Goal: Task Accomplishment & Management: Complete application form

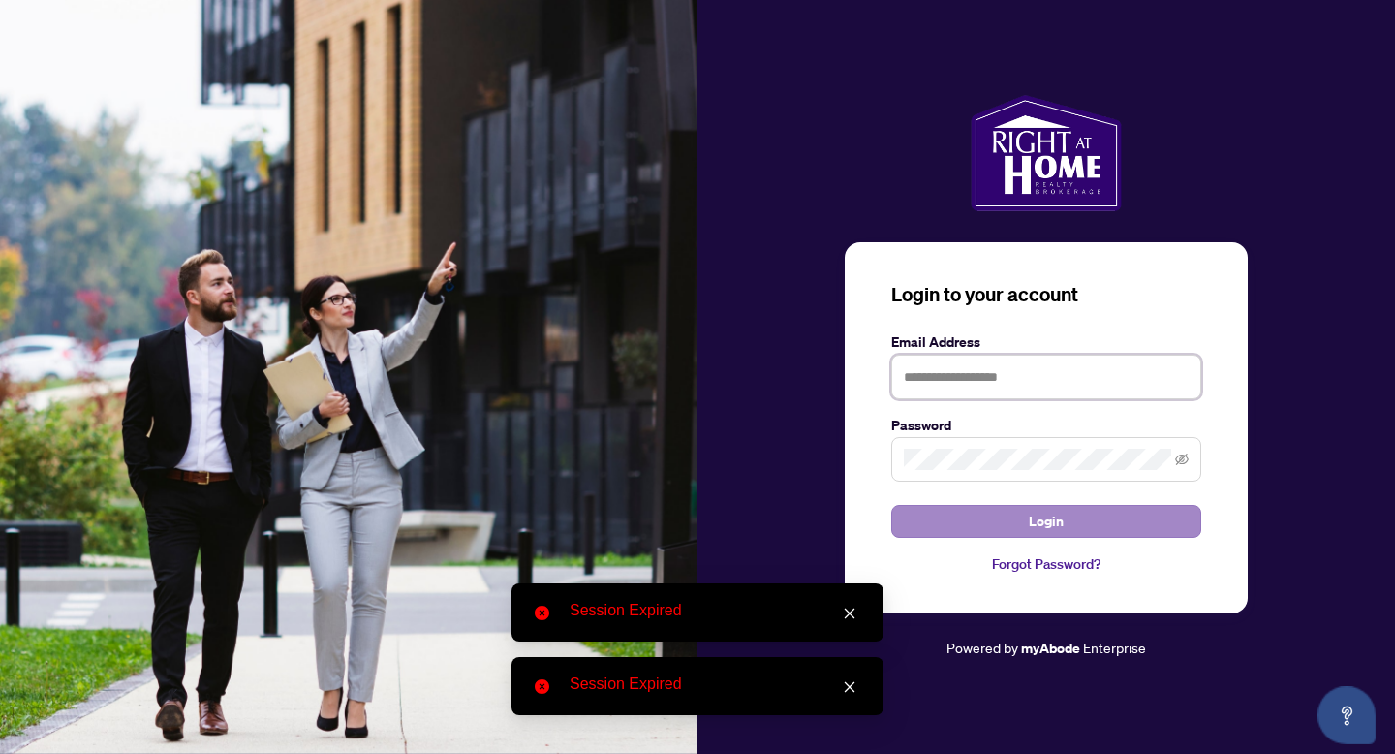
type input "**********"
click at [1030, 516] on span "Login" at bounding box center [1046, 521] width 35 height 31
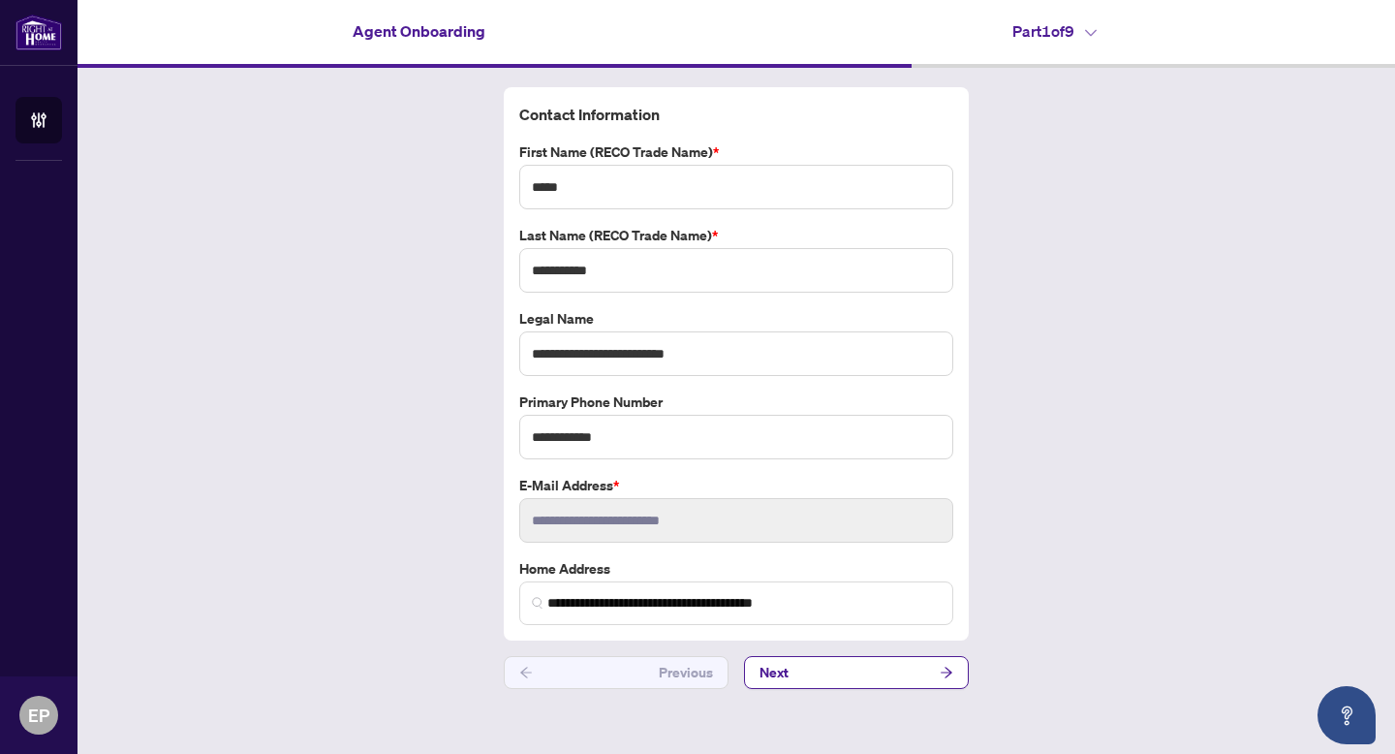
click at [1064, 27] on h4 "Part 1 of 9" at bounding box center [1055, 30] width 84 height 23
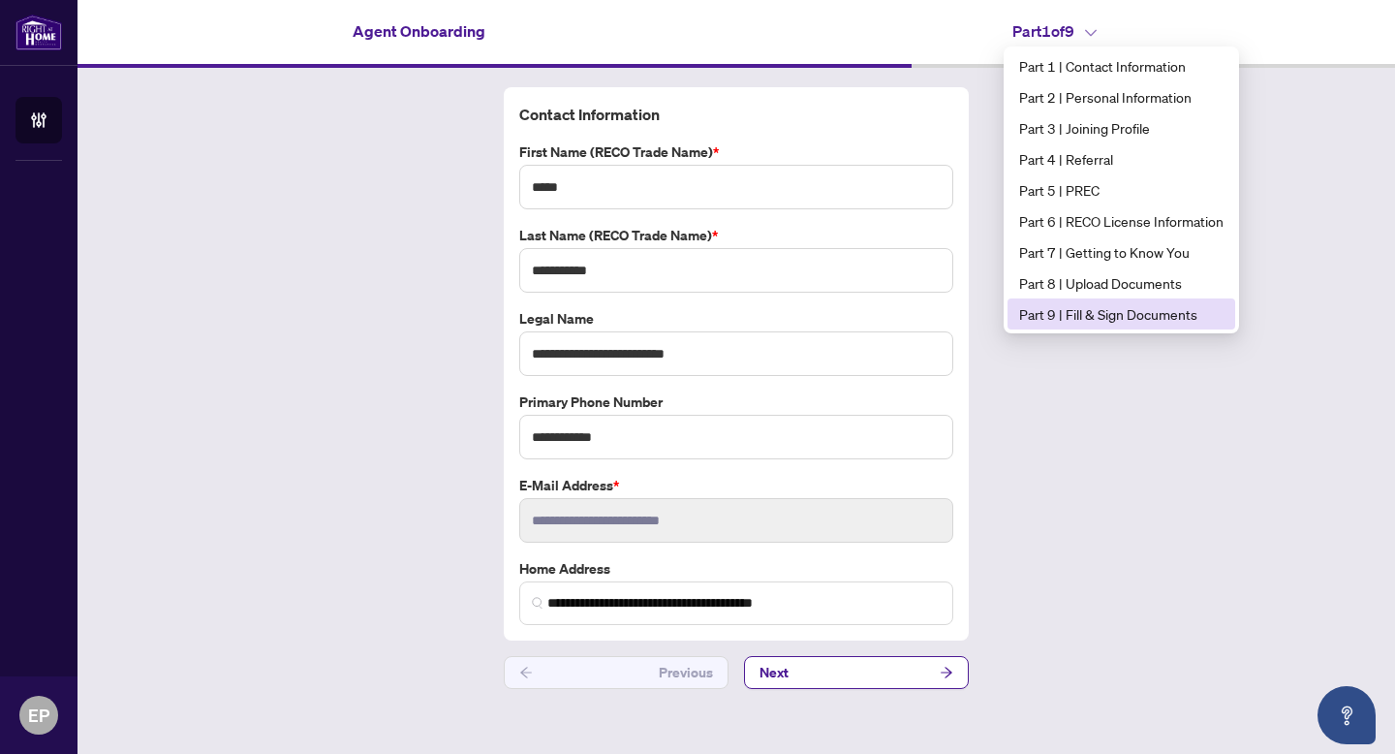
click at [1030, 315] on span "Part 9 | Fill & Sign Documents" at bounding box center [1121, 313] width 204 height 21
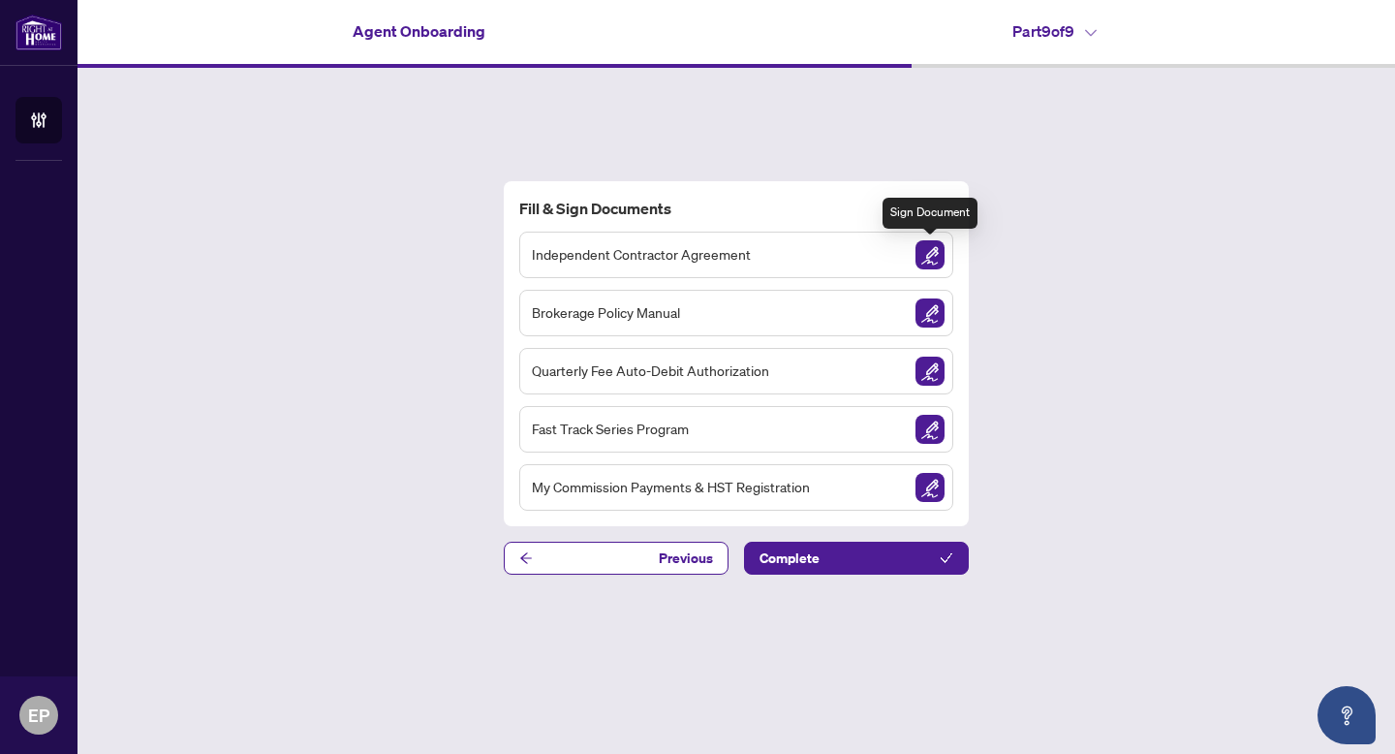
click at [925, 258] on img "Sign Document" at bounding box center [930, 254] width 29 height 29
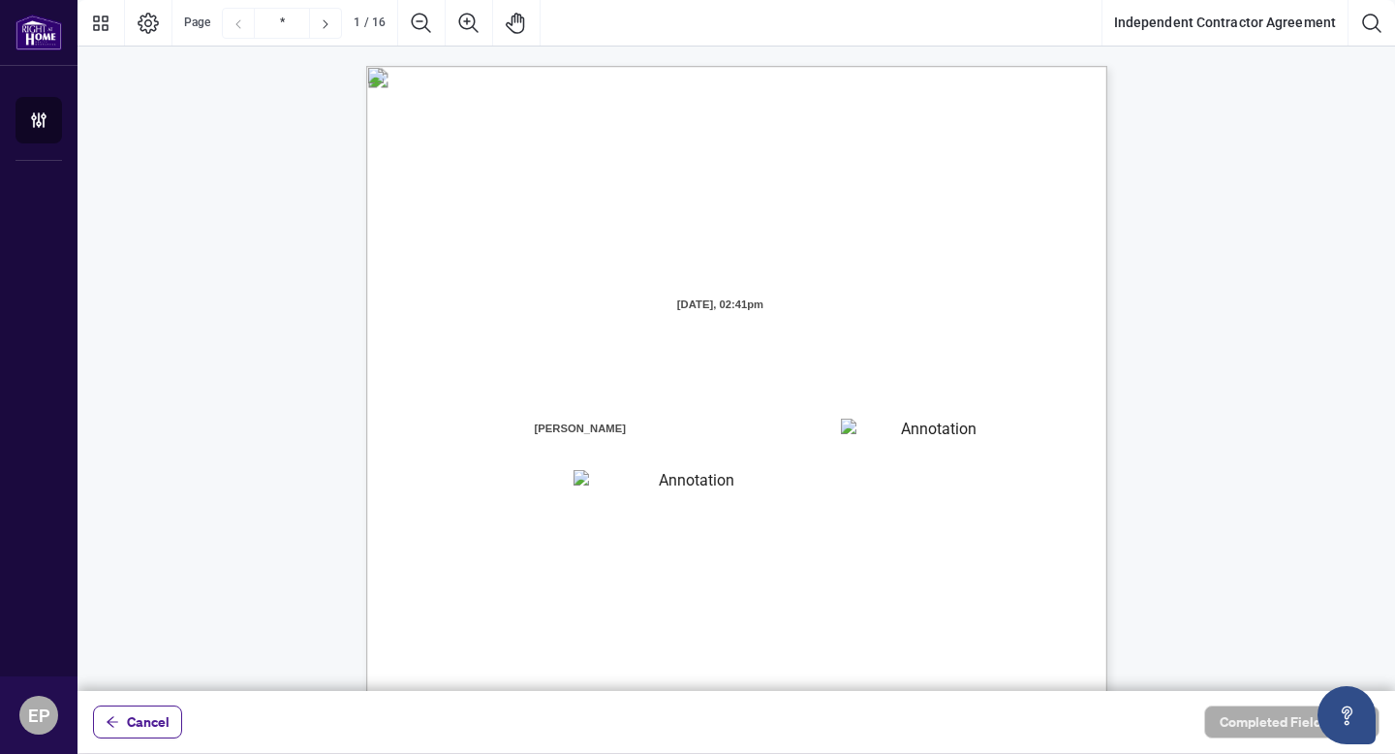
click at [860, 427] on textarea "01K36GJ9XHFEQ17HTA3W5Z31FF" at bounding box center [931, 433] width 180 height 29
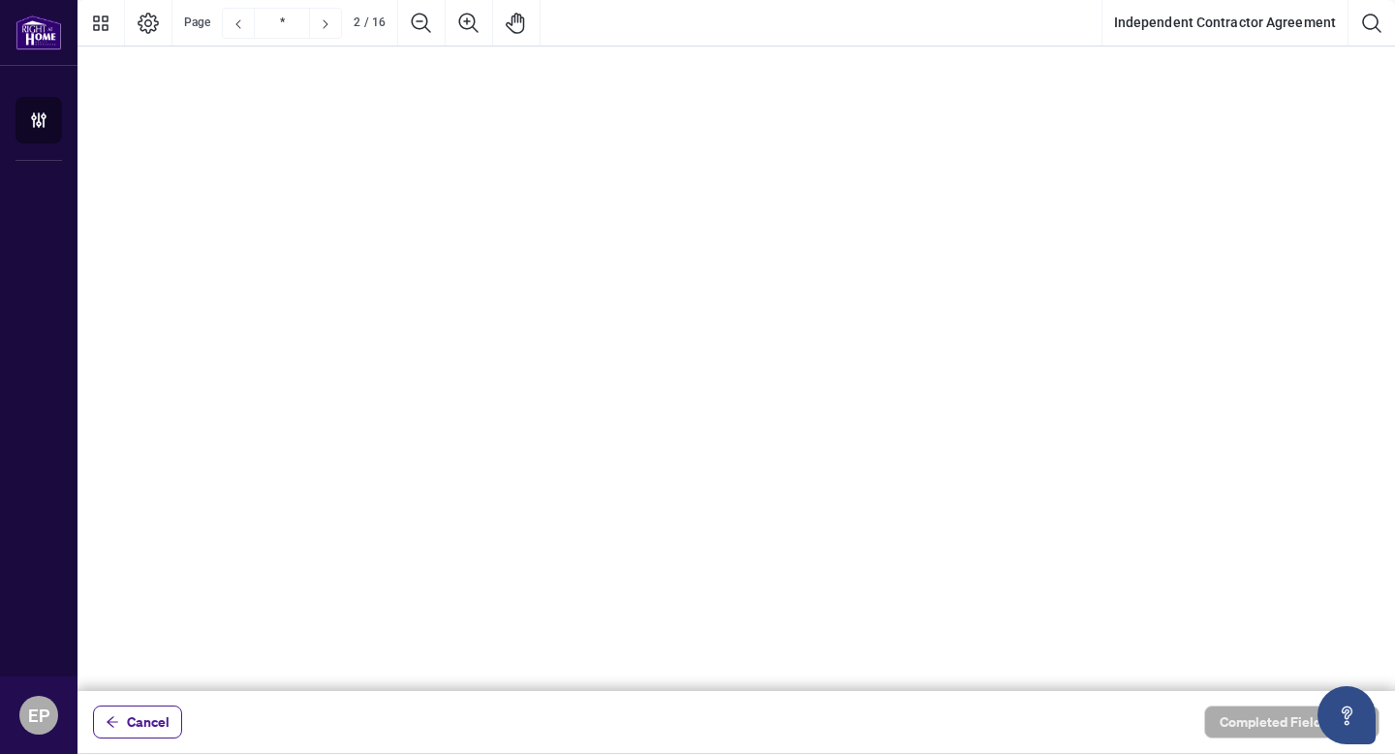
scroll to position [2444, 117]
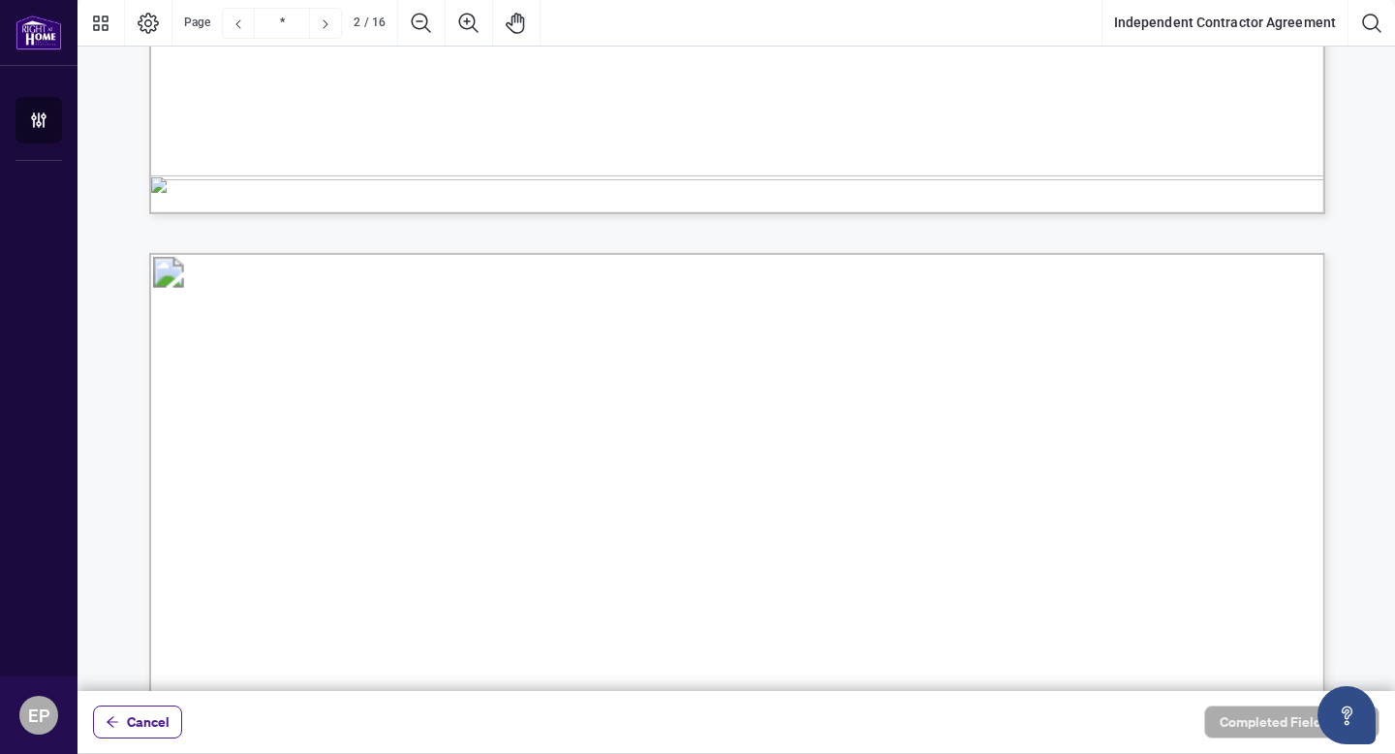
type input "*"
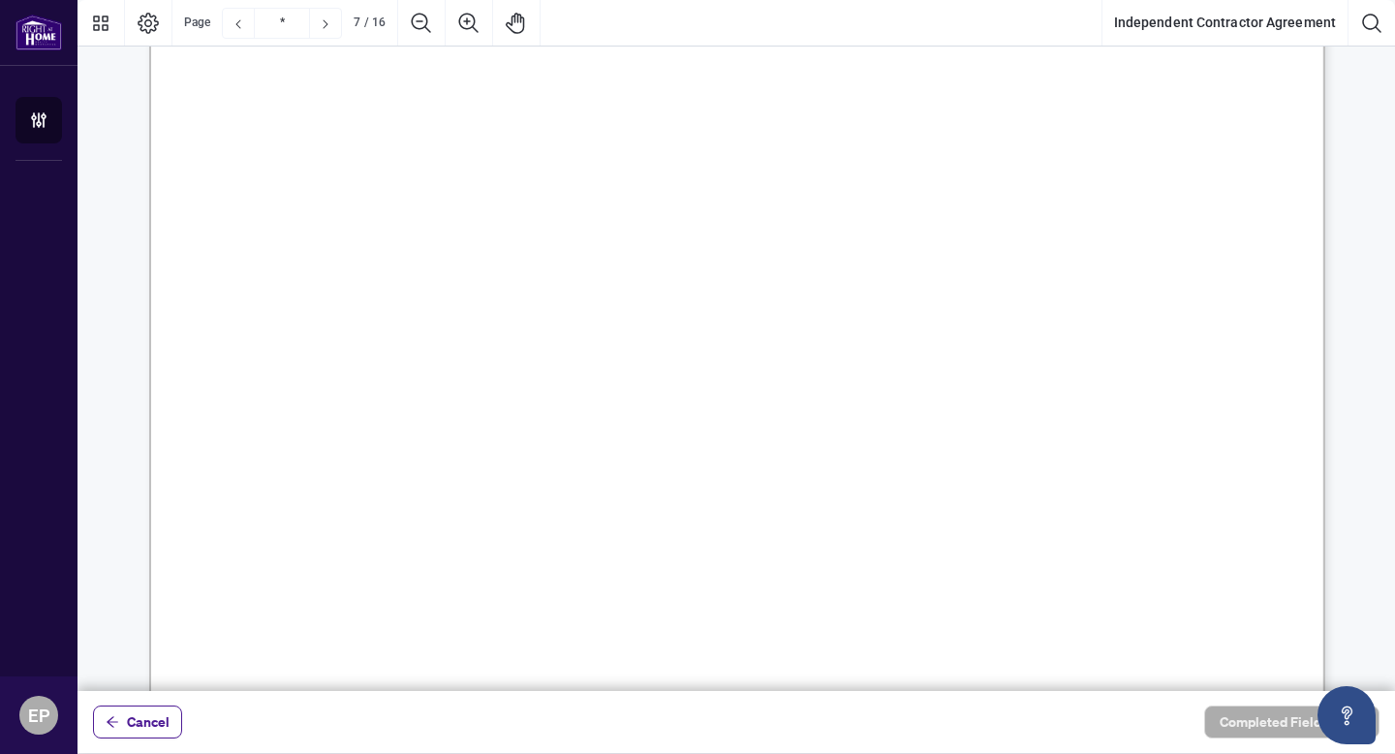
scroll to position [9837, 0]
drag, startPoint x: 513, startPoint y: 140, endPoint x: 797, endPoint y: 437, distance: 411.2
click at [797, 437] on ul "4.1. Use of Premises: The Brokerage grants the Contractor a non - exclusive aut…" at bounding box center [743, 540] width 893 height 834
click at [519, 123] on span "The Brokerage grants the Contractor a non" at bounding box center [674, 136] width 342 height 27
drag, startPoint x: 500, startPoint y: 141, endPoint x: 694, endPoint y: 374, distance: 303.5
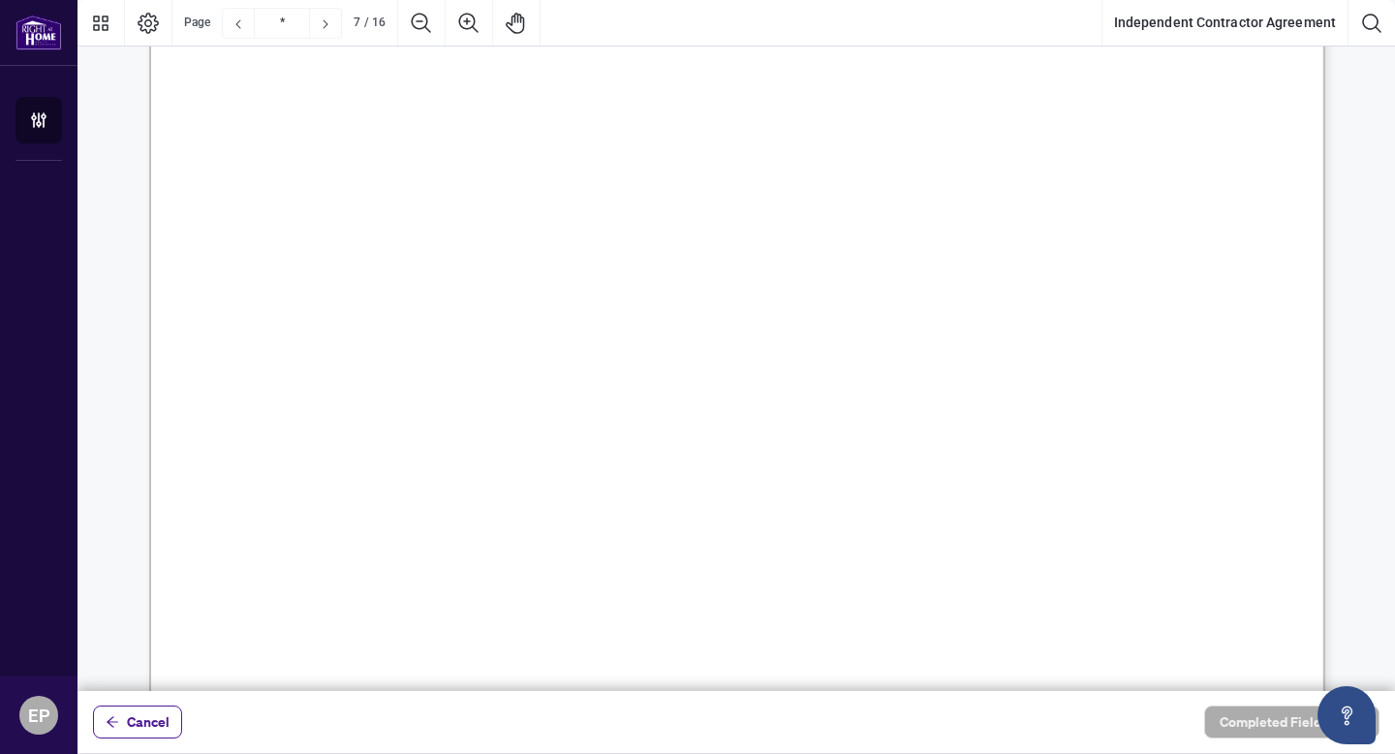
click at [743, 123] on span "4.1. Use of Premises: The Brokerage grants the Contractor a non - exclusive aut…" at bounding box center [743, 123] width 0 height 0
drag, startPoint x: 505, startPoint y: 141, endPoint x: 736, endPoint y: 410, distance: 355.3
click at [743, 123] on span "4.1. Use of Premises: The Brokerage grants the Contractor a non - exclusive aut…" at bounding box center [743, 123] width 0 height 0
drag, startPoint x: 580, startPoint y: 96, endPoint x: 742, endPoint y: 356, distance: 306.0
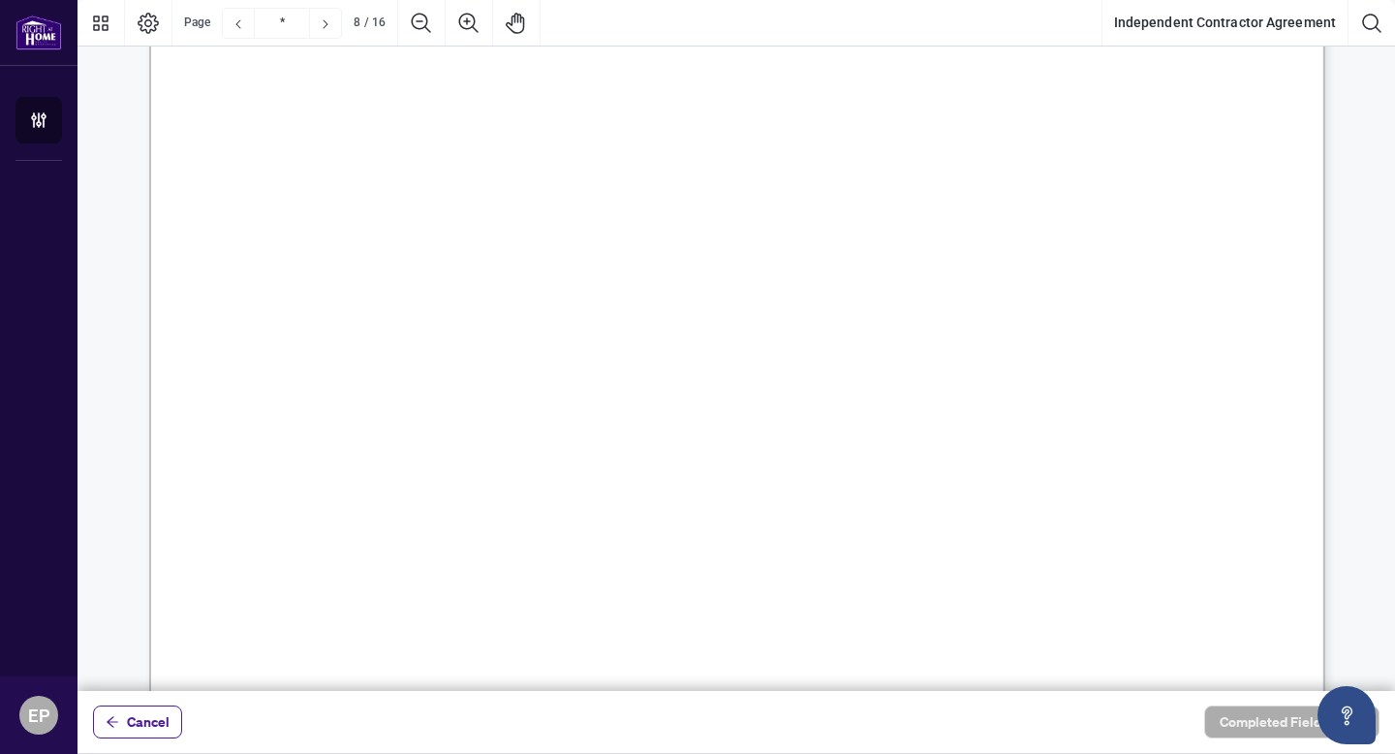
drag, startPoint x: 701, startPoint y: 118, endPoint x: 661, endPoint y: 468, distance: 352.1
click at [661, 468] on ul "4.5. [DEMOGRAPHIC_DATA]'s Employees: The [DEMOGRAPHIC_DATA] shall not employ, c…" at bounding box center [736, 223] width 879 height 894
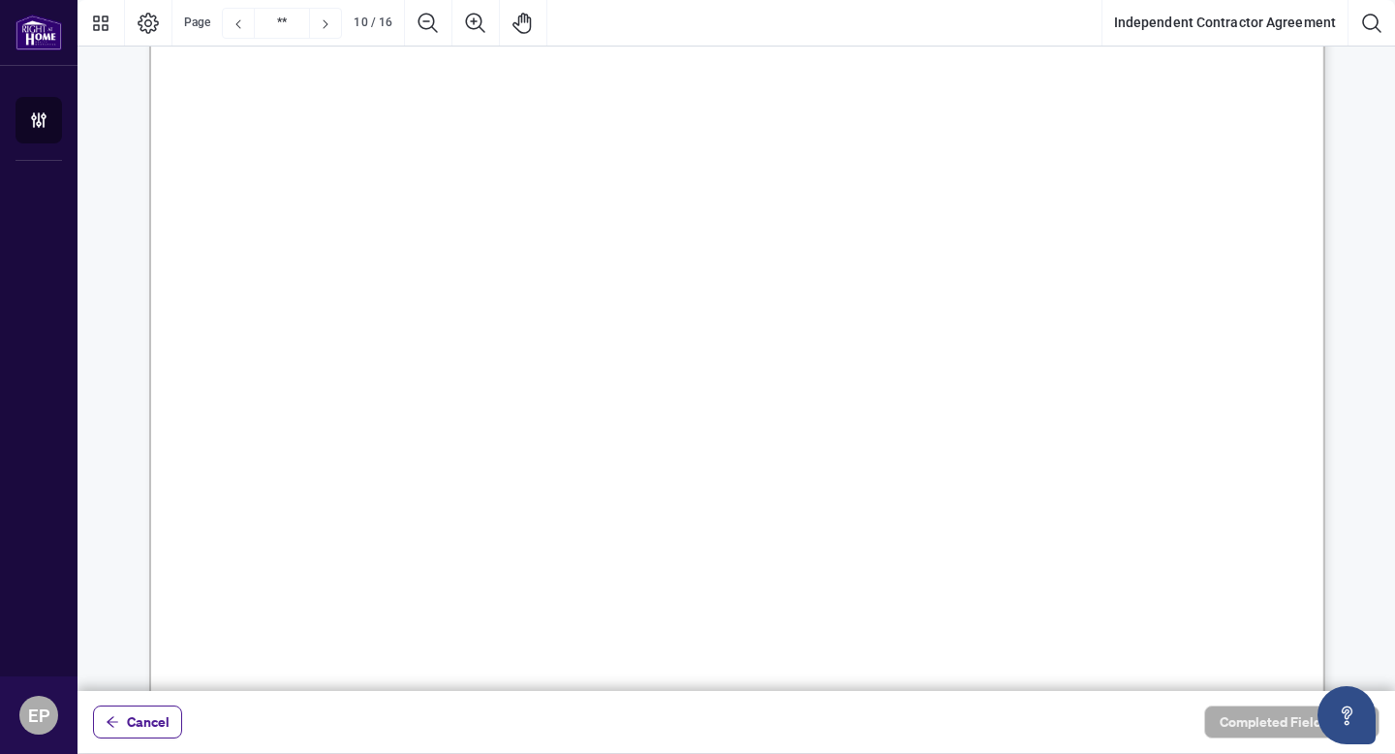
drag, startPoint x: 331, startPoint y: 84, endPoint x: 562, endPoint y: 153, distance: 240.7
click at [739, 74] on span "5.8. Insurance: Contractor shall maintain automobile insurance for liability an…" at bounding box center [739, 74] width 0 height 0
drag, startPoint x: 432, startPoint y: 126, endPoint x: 637, endPoint y: 390, distance: 333.6
click at [744, 117] on span "6.2. Disputes: If the Brokerage believes that a Transaction, or other matter in…" at bounding box center [744, 117] width 0 height 0
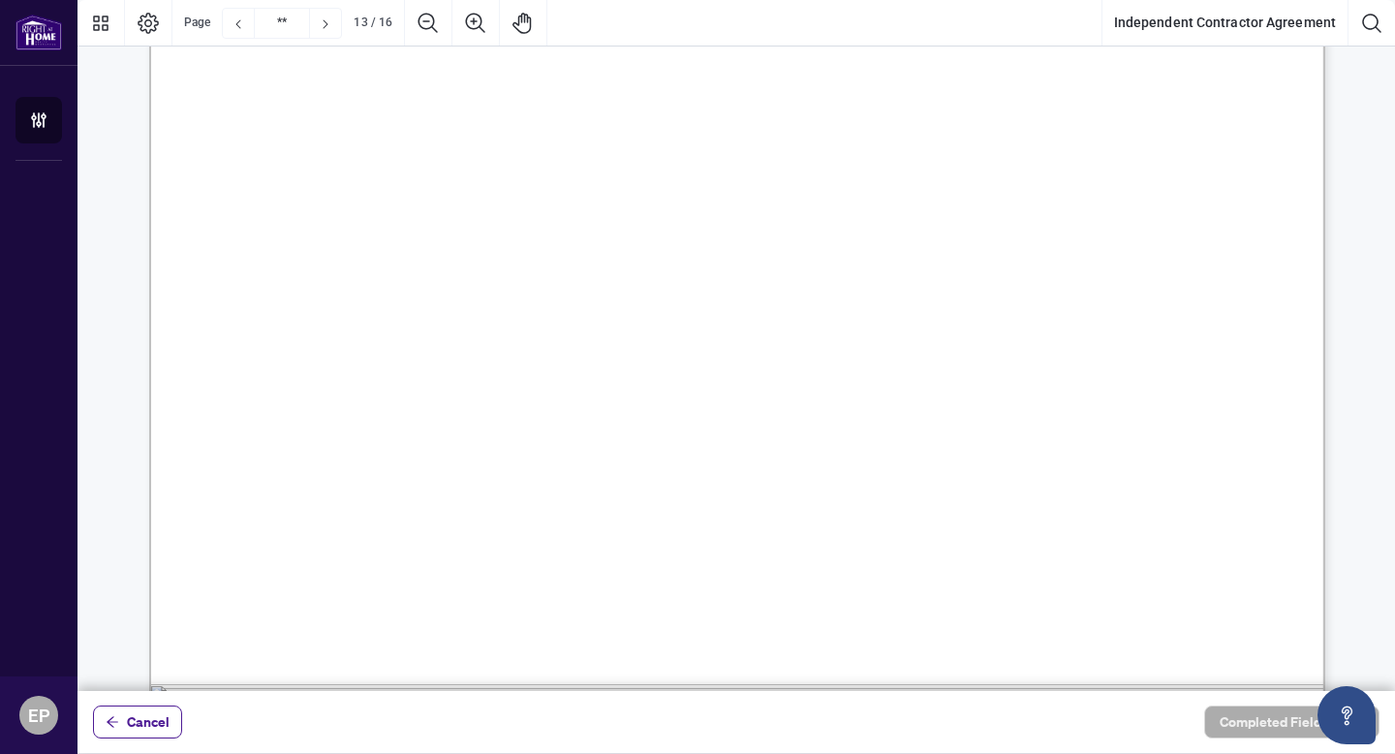
scroll to position [19596, 0]
drag, startPoint x: 505, startPoint y: 89, endPoint x: 496, endPoint y: 310, distance: 221.1
click at [743, 80] on span "8.3. Non- Solicitation: As consideration for the Contractor’s engagement by the…" at bounding box center [743, 80] width 0 height 0
drag, startPoint x: 616, startPoint y: 92, endPoint x: 1001, endPoint y: 328, distance: 451.0
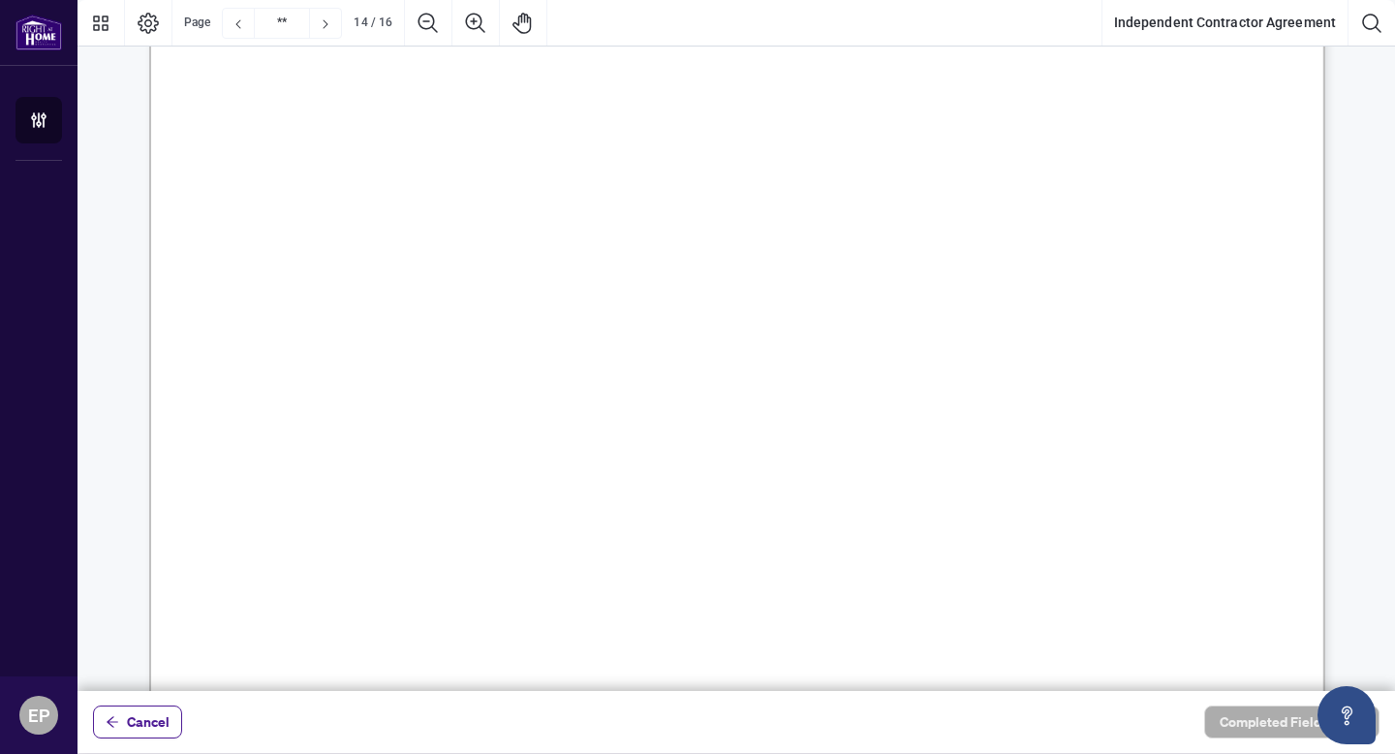
click at [741, 72] on span "8.5. Undertaking and Warranties: The Contractor will undertake to familiarize i…" at bounding box center [741, 72] width 0 height 0
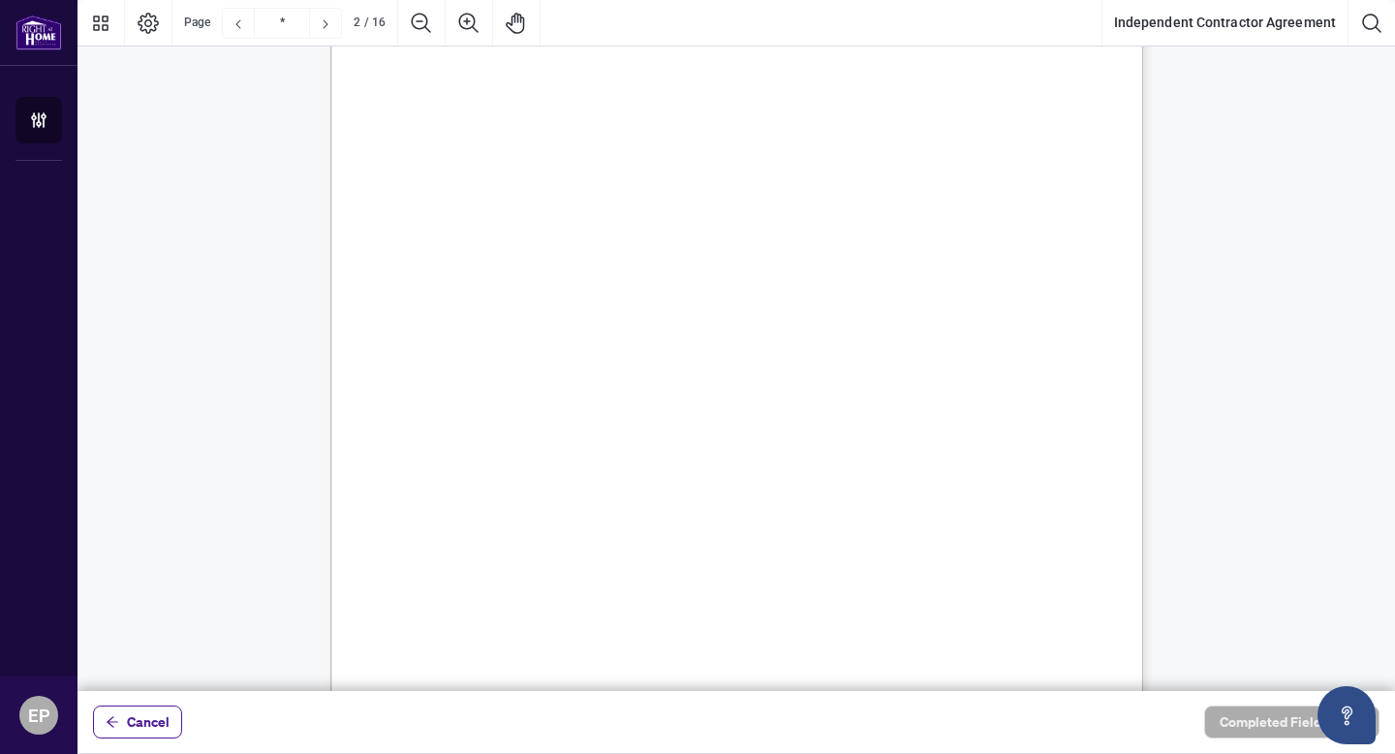
scroll to position [797, 0]
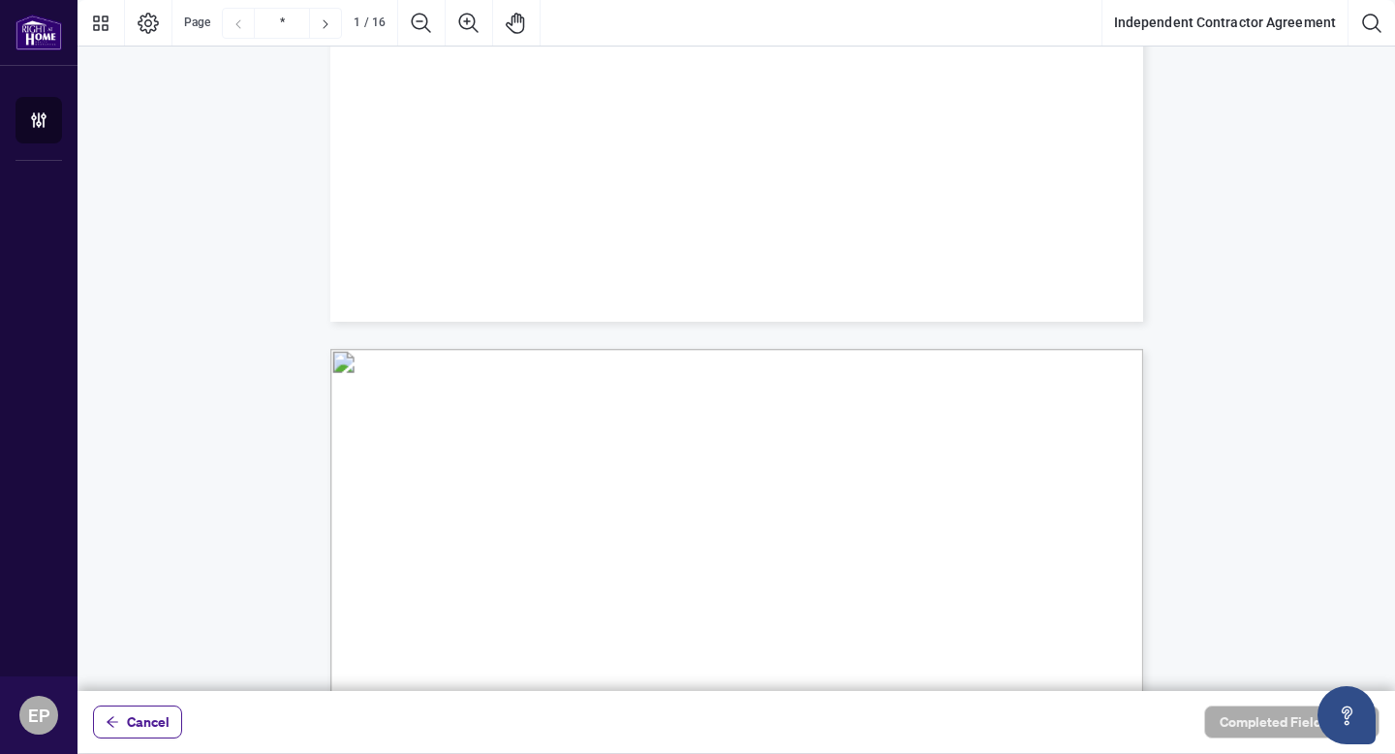
type input "*"
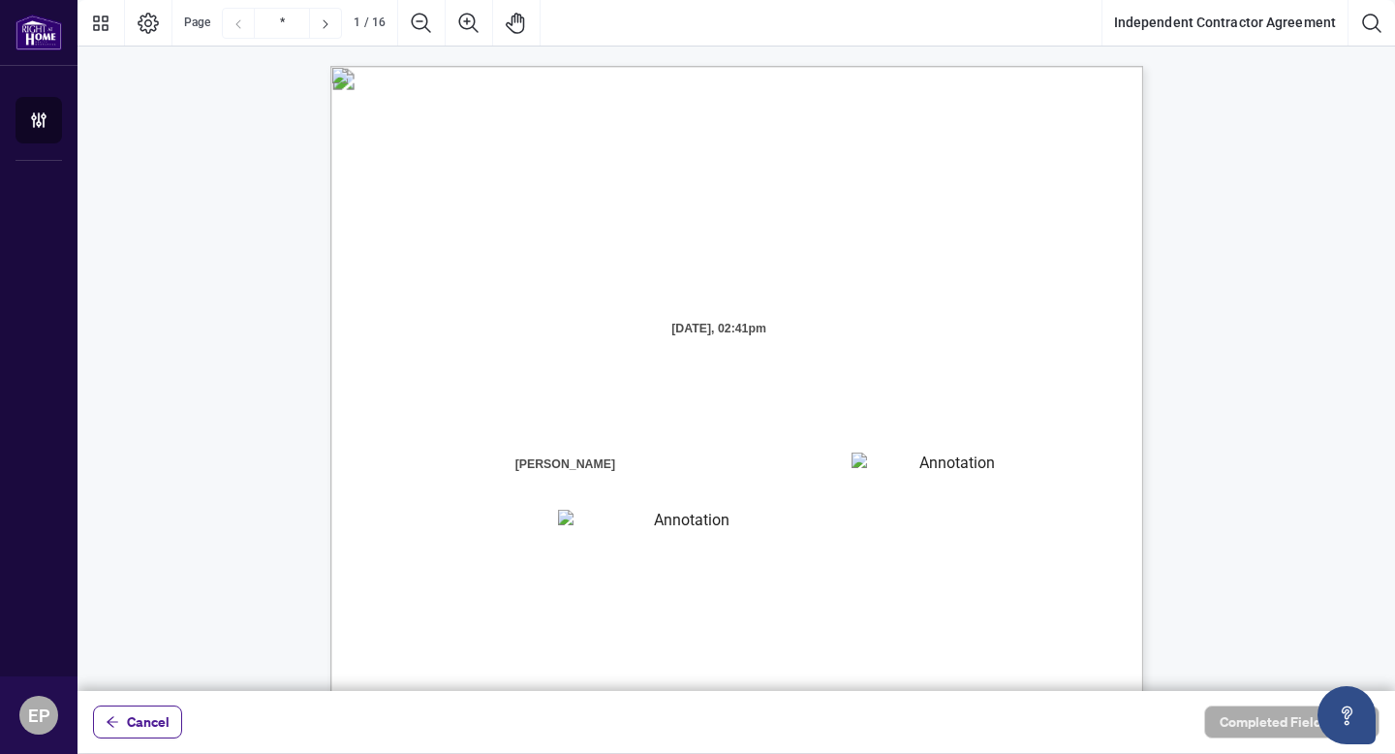
click at [882, 467] on textarea "01K36GJ9XHFEQ17HTA3W5Z31FF" at bounding box center [951, 469] width 198 height 32
type textarea "*******"
click at [707, 531] on textarea "01K36GJGSSEF2A1667A858AJRV" at bounding box center [684, 526] width 253 height 32
type textarea "**********"
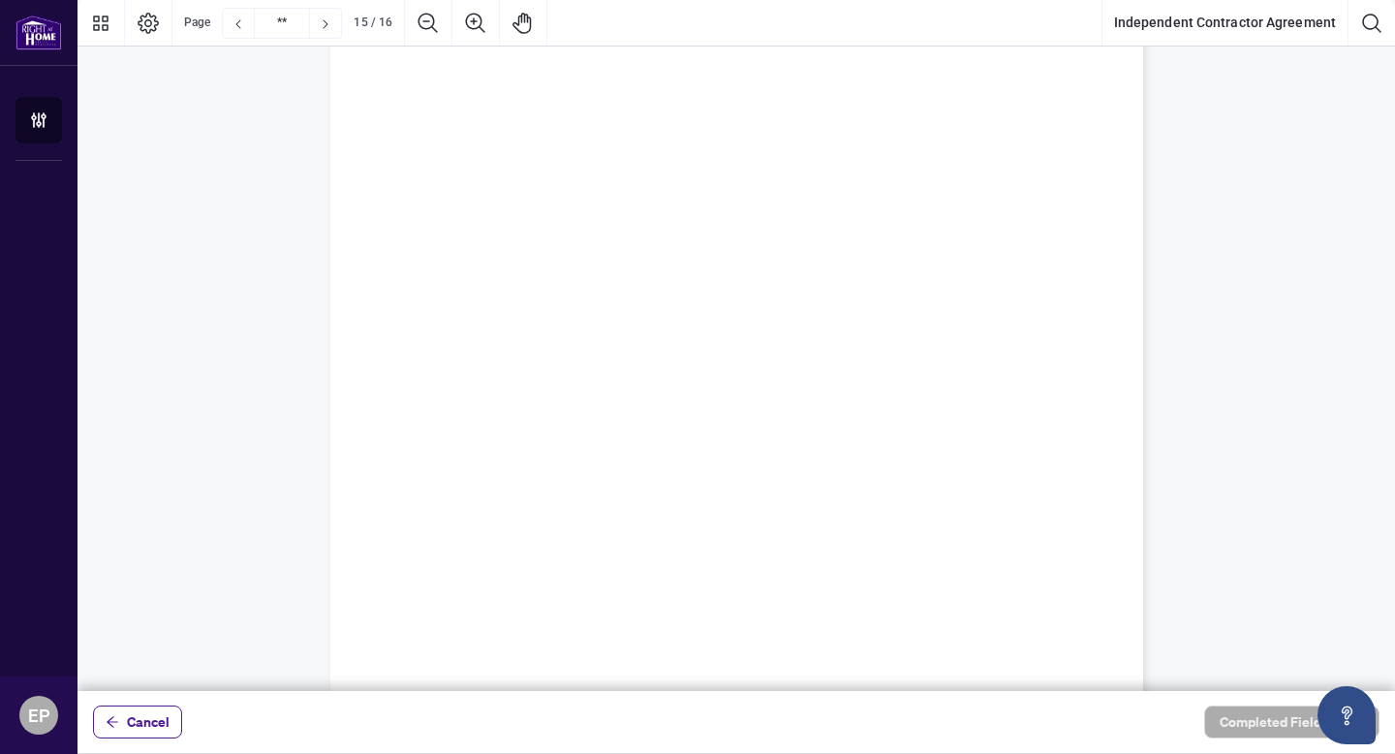
type input "**"
click at [538, 194] on div "IN WITNESS WHEREOF, the parties hereto, having read and understood the entire A…" at bounding box center [887, 340] width 1115 height 1443
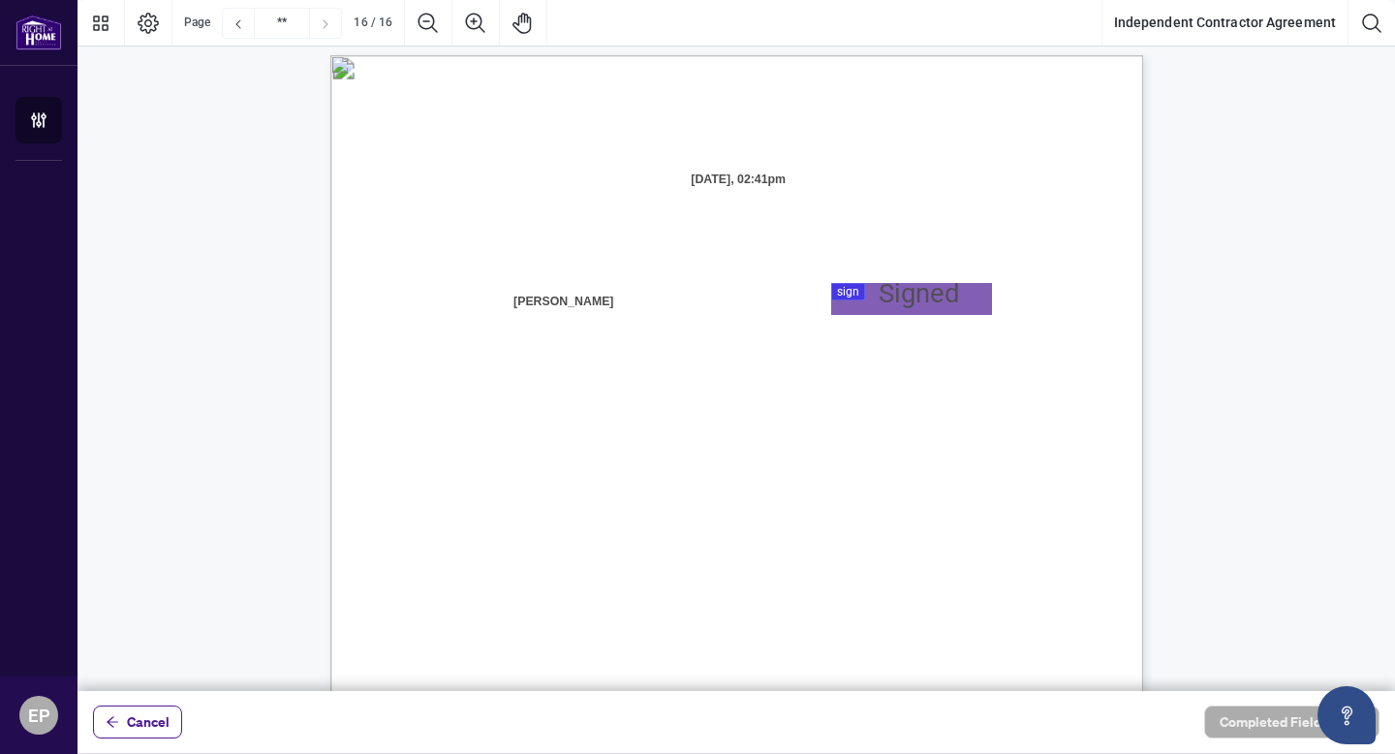
click at [904, 310] on div at bounding box center [737, 345] width 1318 height 691
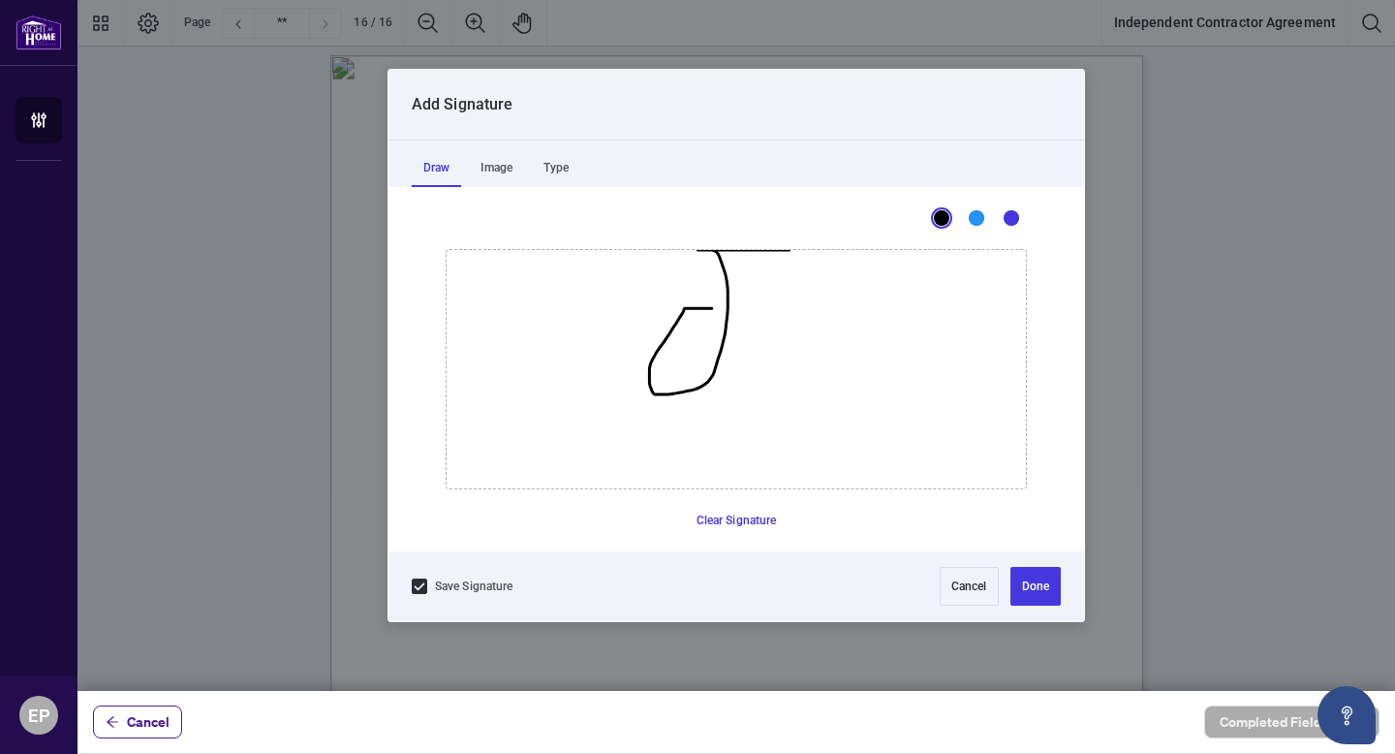
drag, startPoint x: 711, startPoint y: 308, endPoint x: 788, endPoint y: 233, distance: 107.6
click at [788, 250] on icon "Drawing canvas" at bounding box center [736, 369] width 579 height 238
click at [714, 524] on button "Clear Signature" at bounding box center [737, 520] width 96 height 31
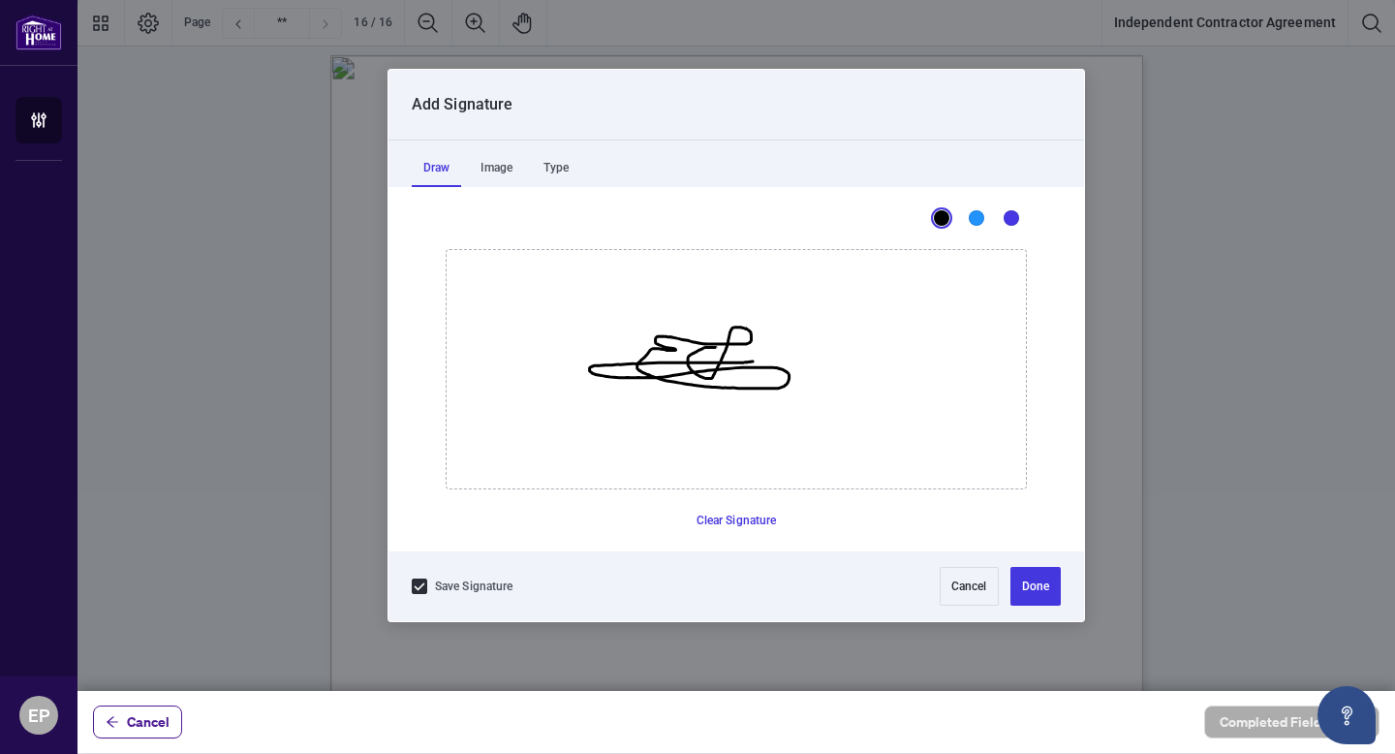
drag, startPoint x: 715, startPoint y: 347, endPoint x: 787, endPoint y: 360, distance: 73.0
click at [787, 360] on icon "Drawing canvas" at bounding box center [736, 369] width 579 height 238
click at [1027, 596] on button "Done" at bounding box center [1036, 586] width 50 height 39
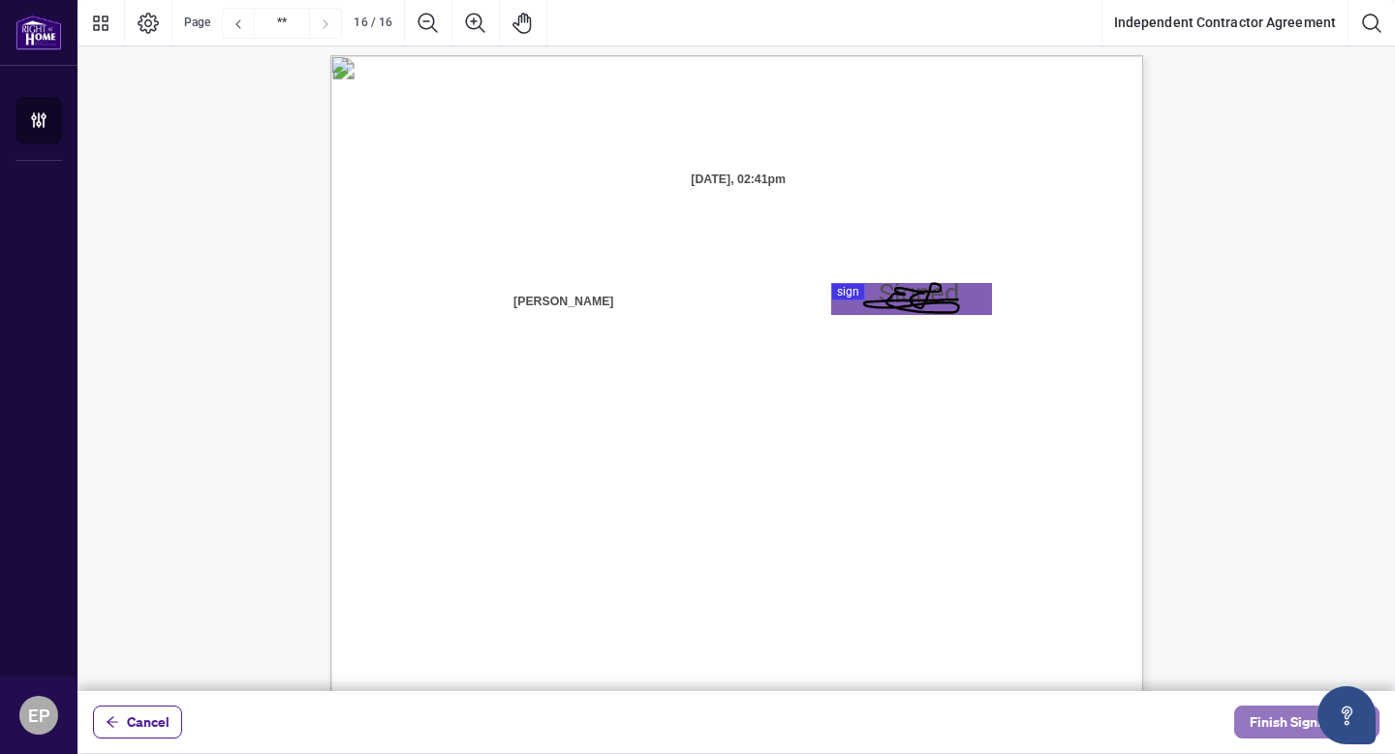
click at [1269, 721] on span "Finish Signing" at bounding box center [1293, 721] width 87 height 31
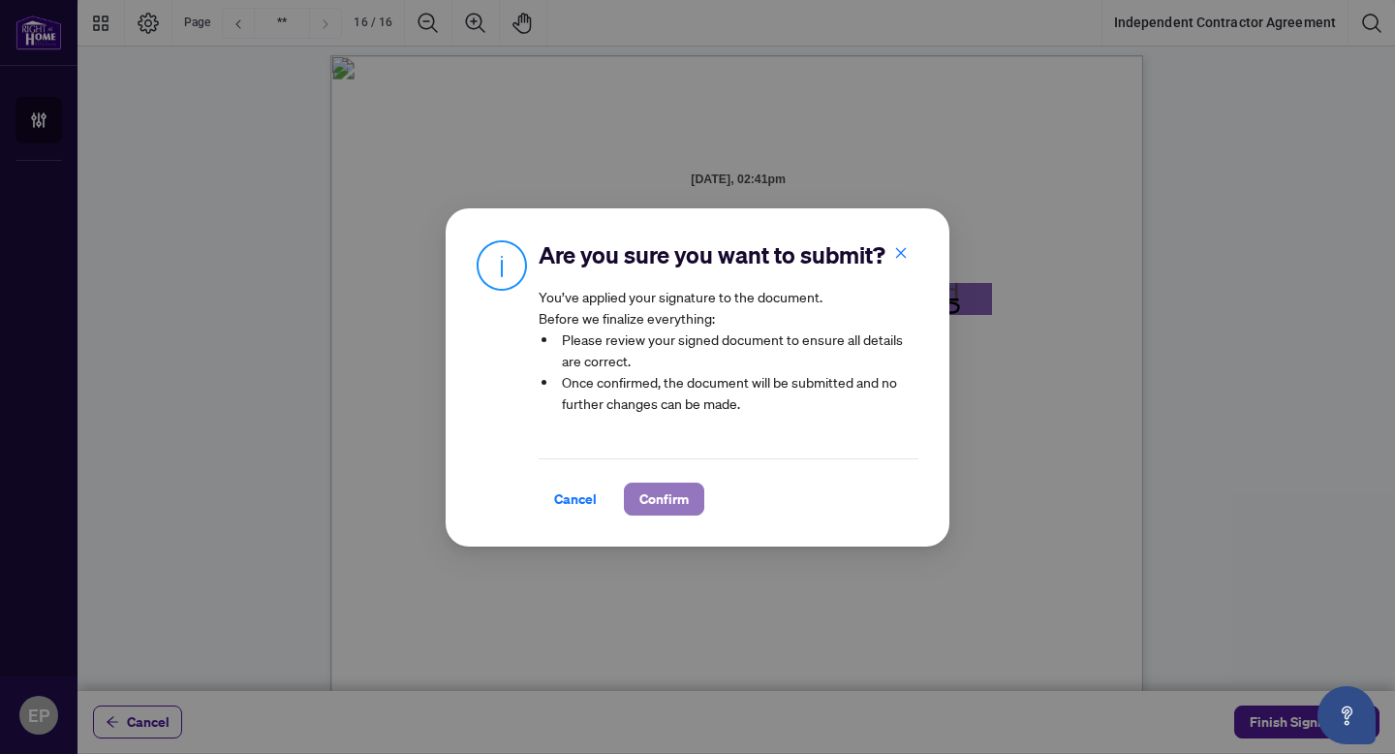
click at [669, 496] on span "Confirm" at bounding box center [664, 499] width 49 height 31
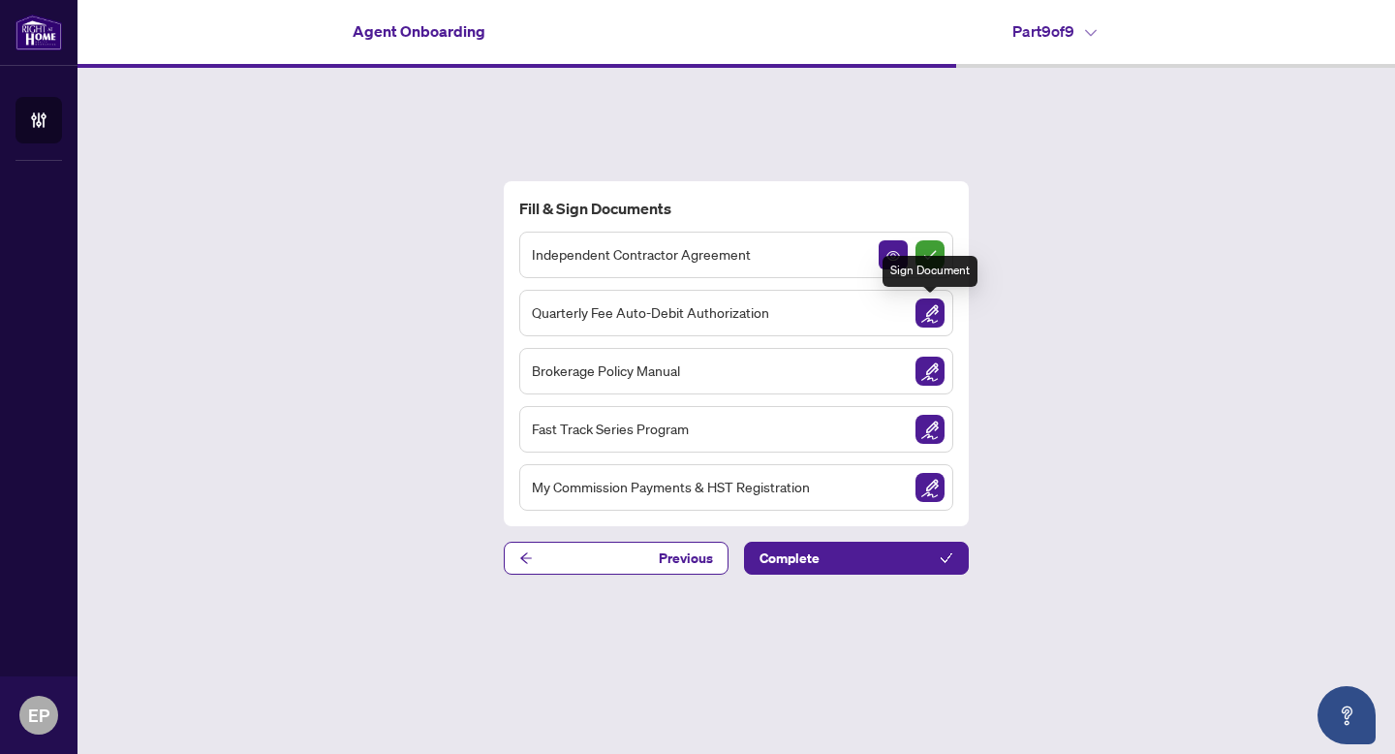
click at [926, 319] on img "Sign Document" at bounding box center [930, 312] width 29 height 29
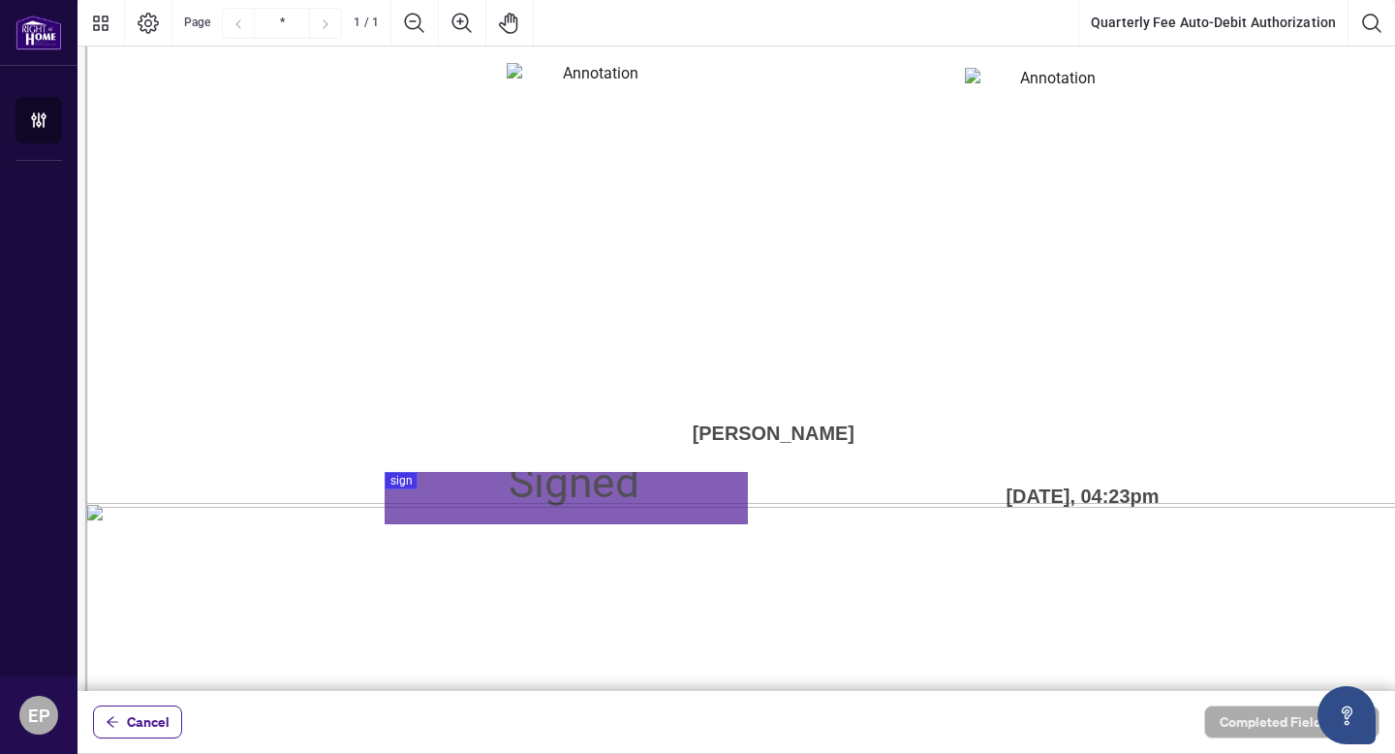
scroll to position [1050, 12]
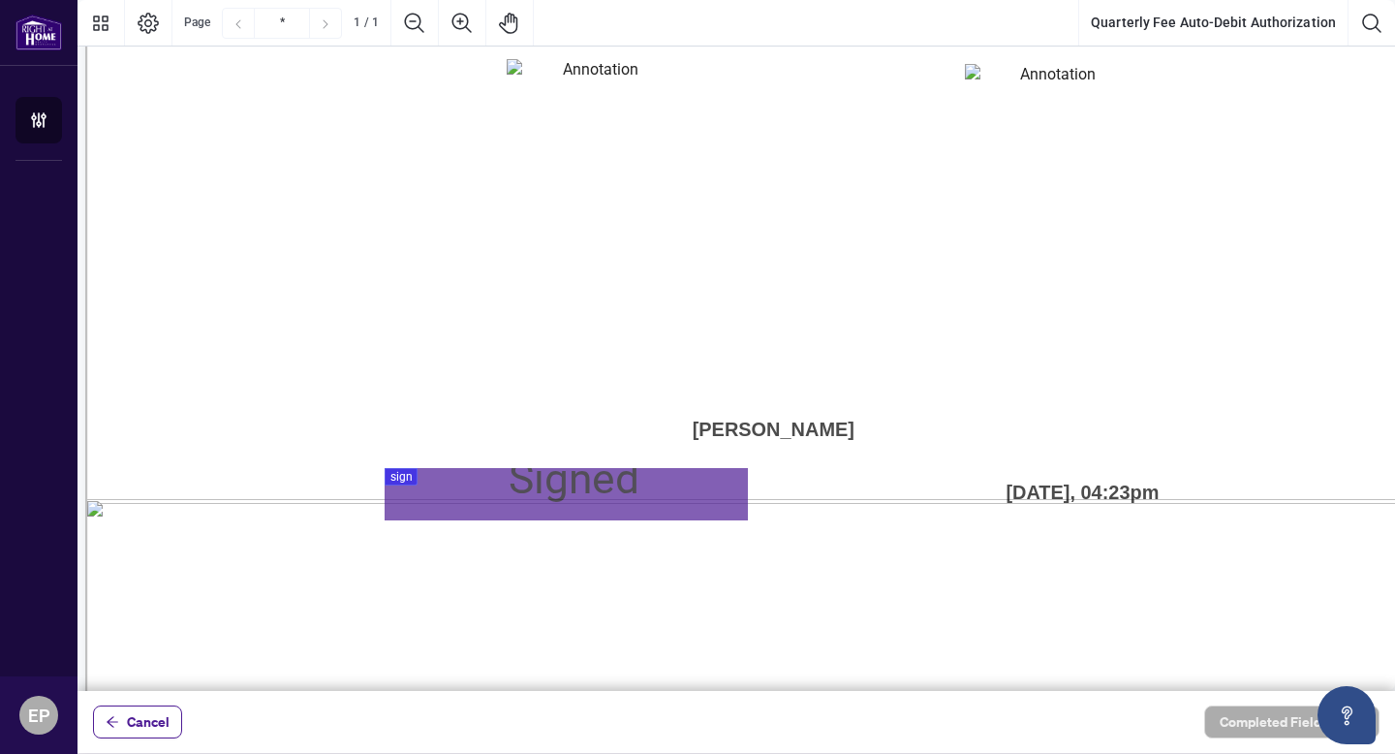
click at [416, 493] on div at bounding box center [737, 345] width 1318 height 691
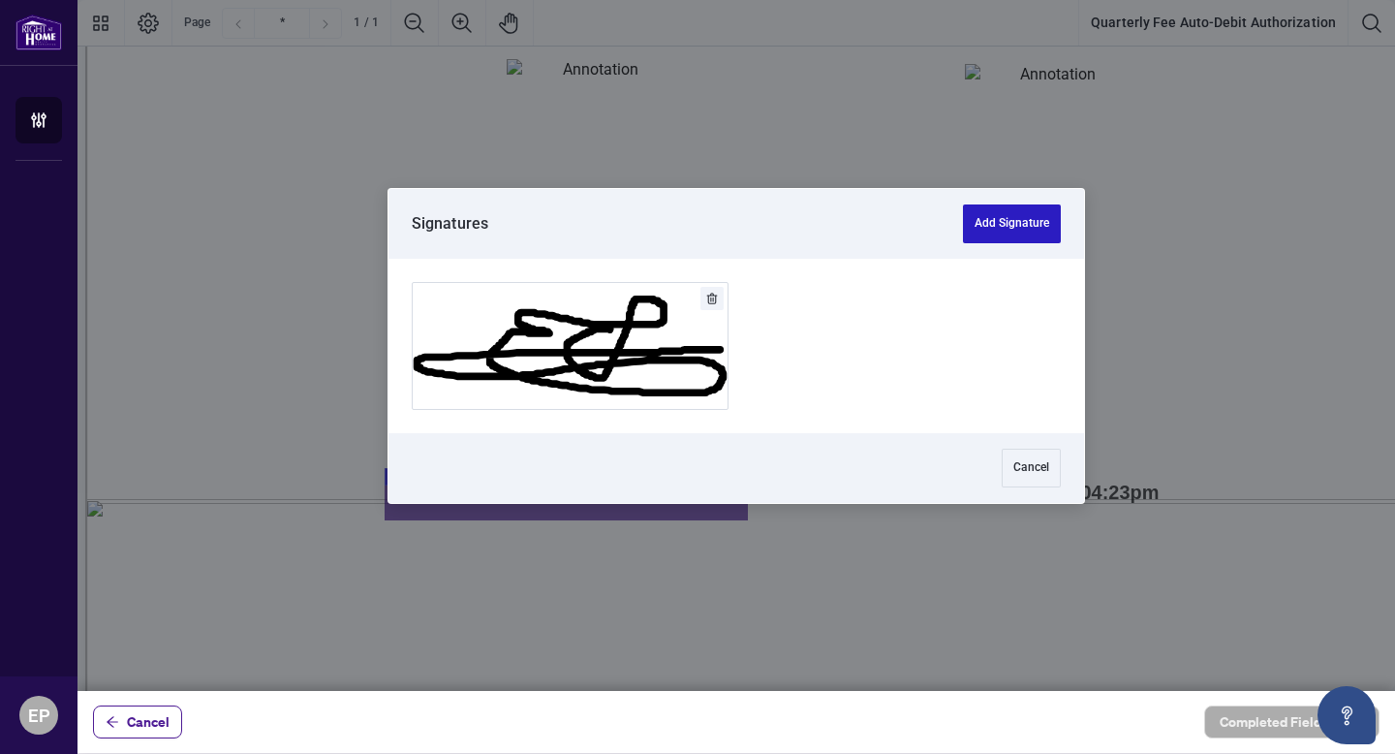
click at [1011, 204] on button "Add Signature" at bounding box center [1012, 223] width 98 height 39
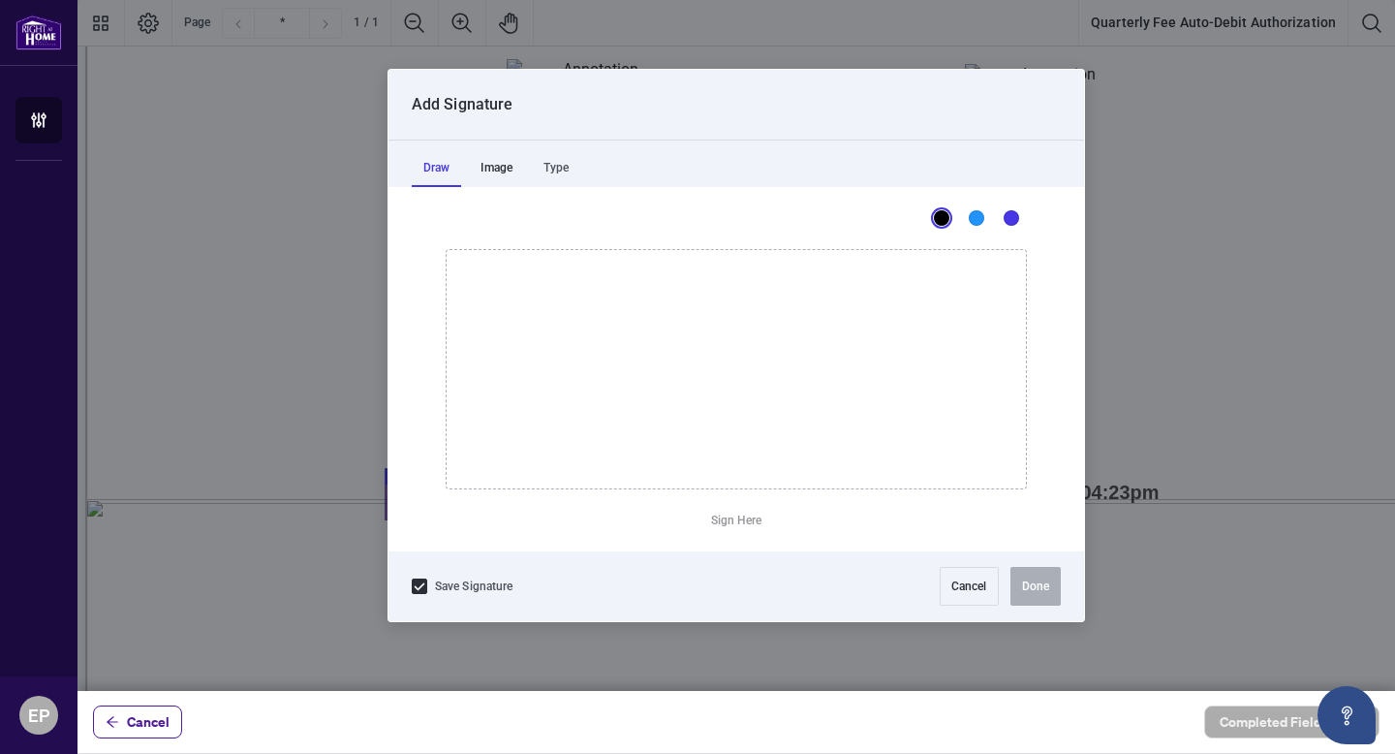
click at [485, 172] on div "Image" at bounding box center [496, 167] width 55 height 39
click at [435, 167] on div "Draw" at bounding box center [436, 167] width 49 height 39
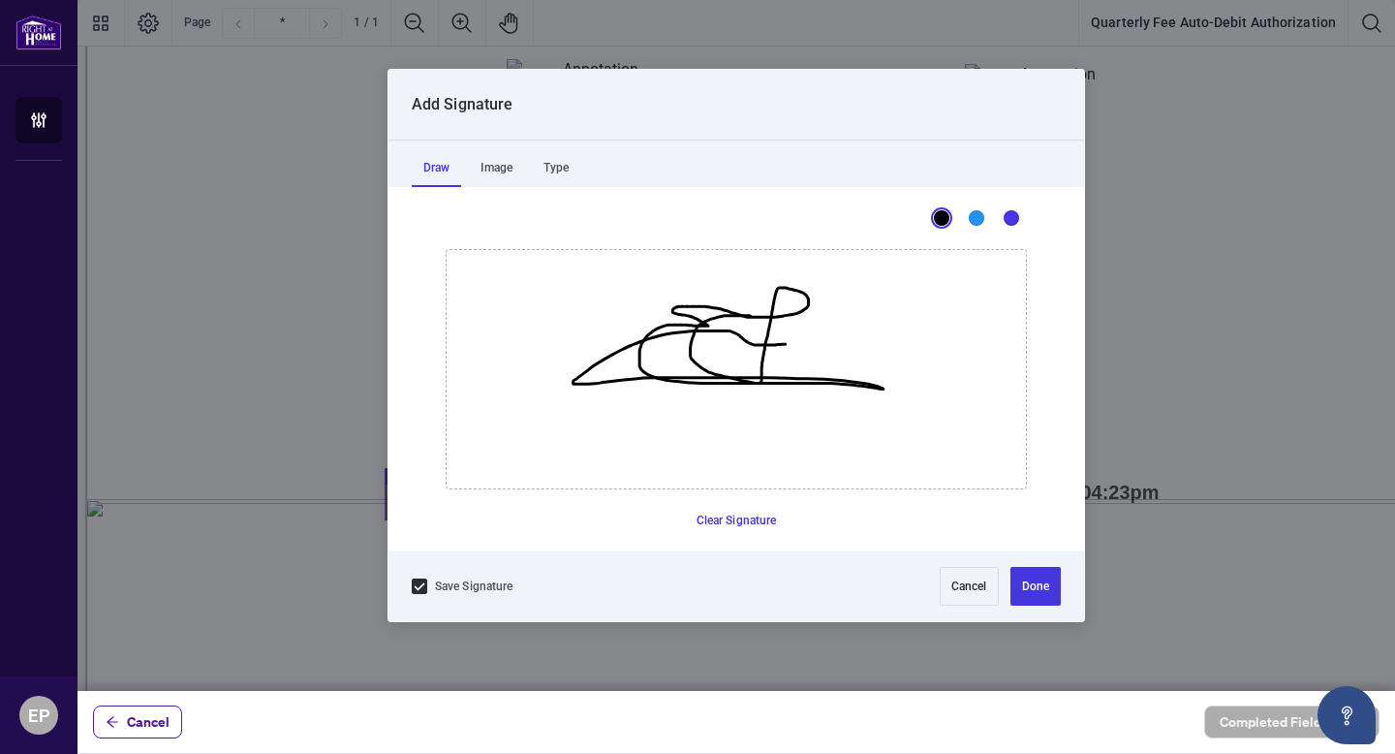
drag, startPoint x: 750, startPoint y: 315, endPoint x: 786, endPoint y: 344, distance: 46.2
click at [786, 344] on icon "Drawing canvas" at bounding box center [736, 369] width 579 height 238
click at [734, 518] on button "Clear Signature" at bounding box center [737, 520] width 96 height 31
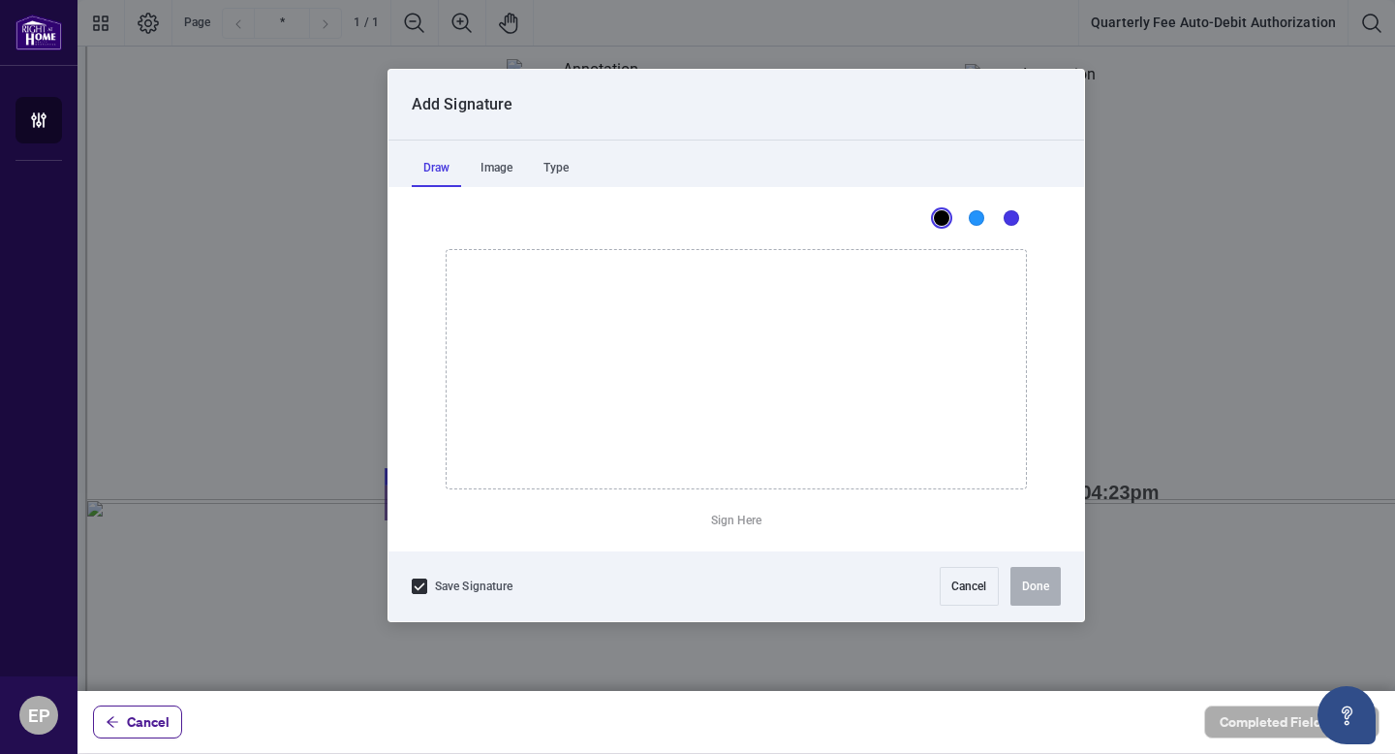
click at [931, 579] on div "Save Signature Cancel Done" at bounding box center [737, 586] width 696 height 70
click at [940, 582] on button "Cancel" at bounding box center [969, 586] width 59 height 39
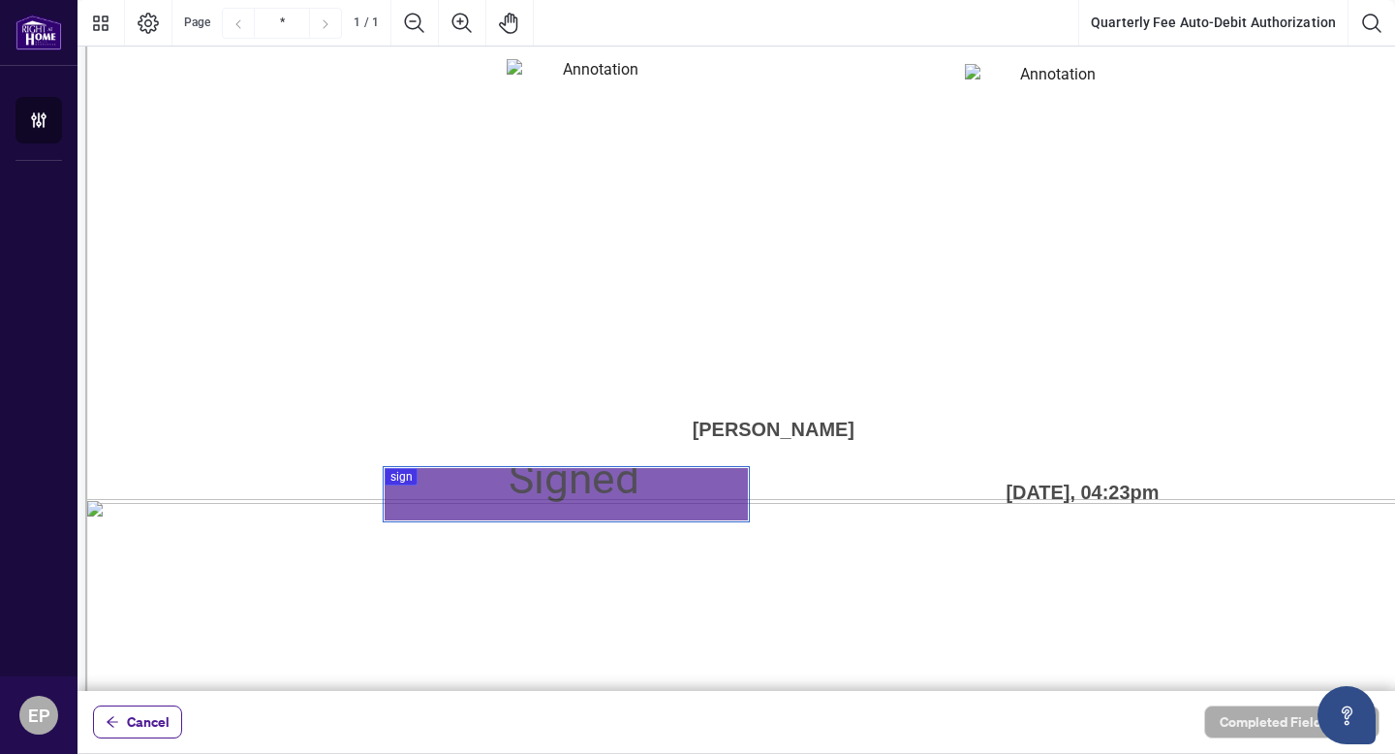
click at [565, 488] on div at bounding box center [737, 345] width 1318 height 691
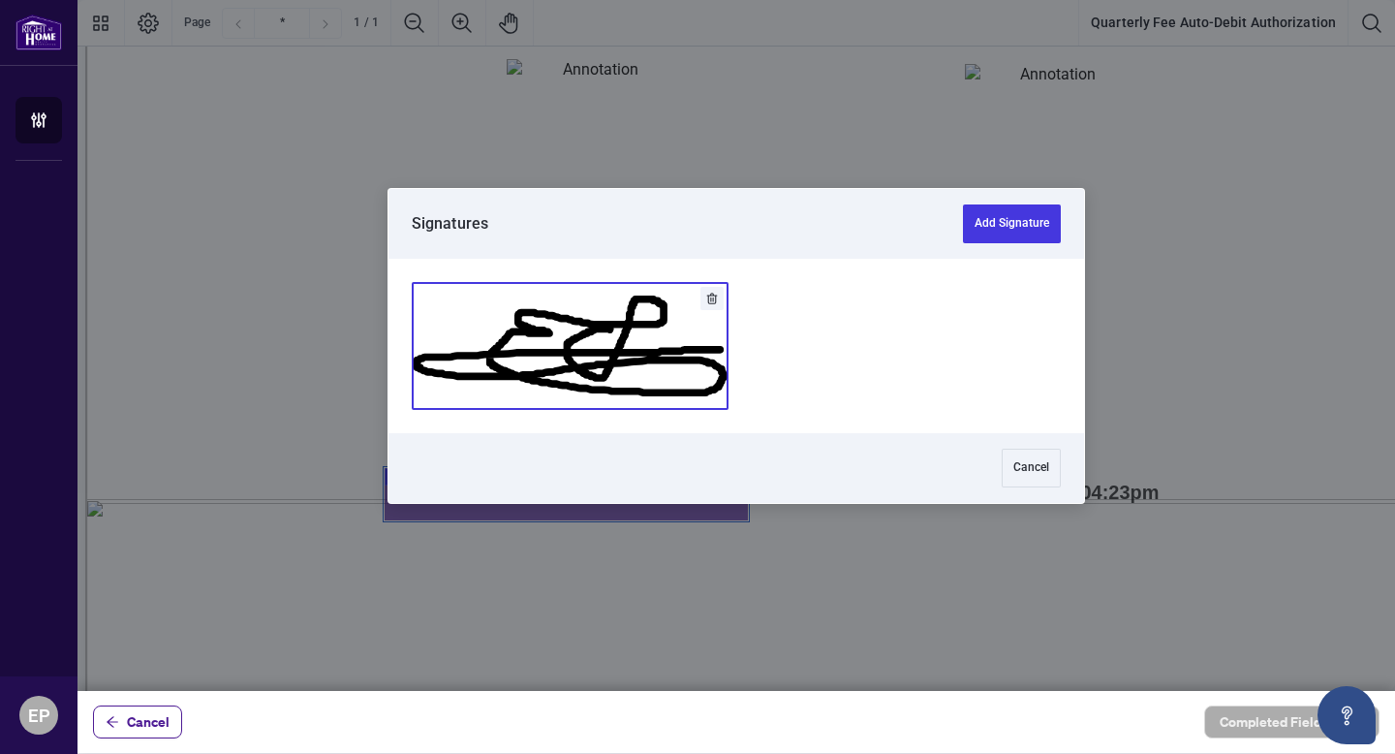
click at [694, 349] on button "Add Signature" at bounding box center [570, 346] width 315 height 126
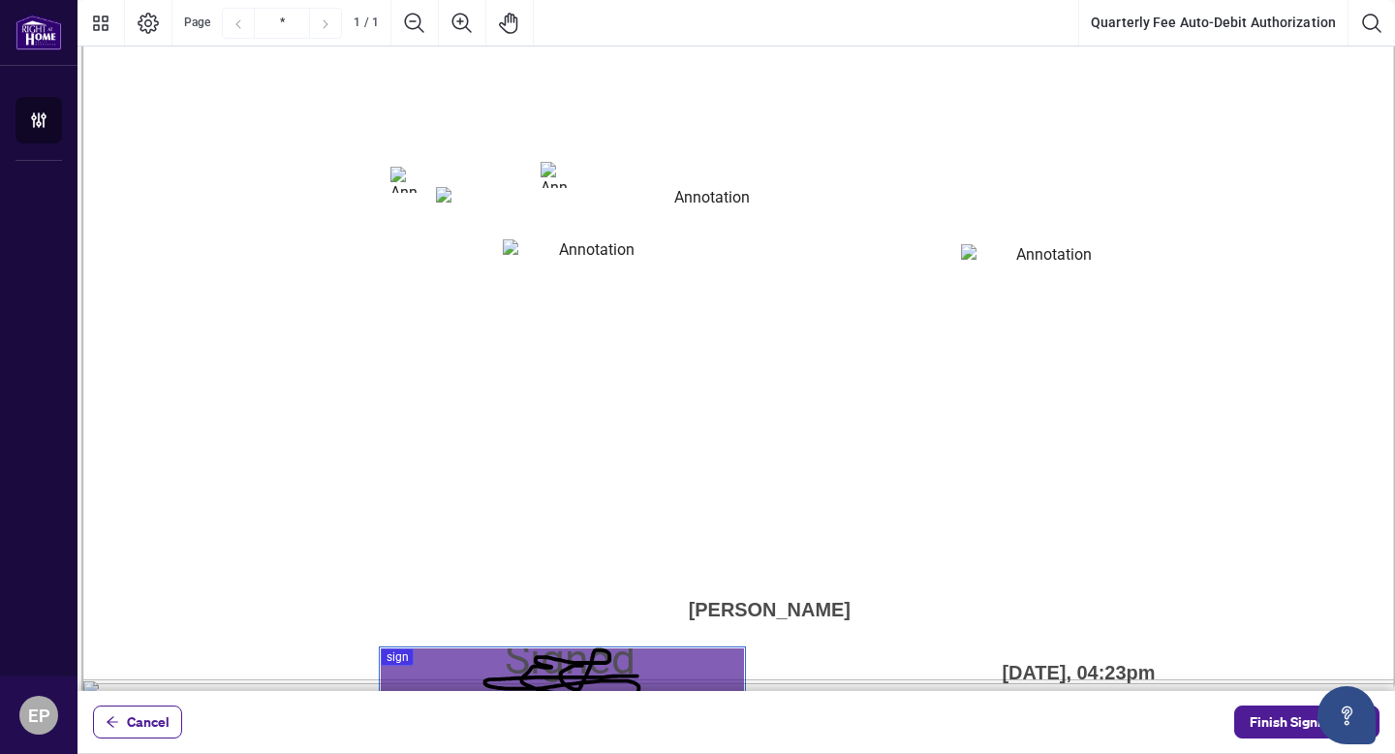
scroll to position [866, 16]
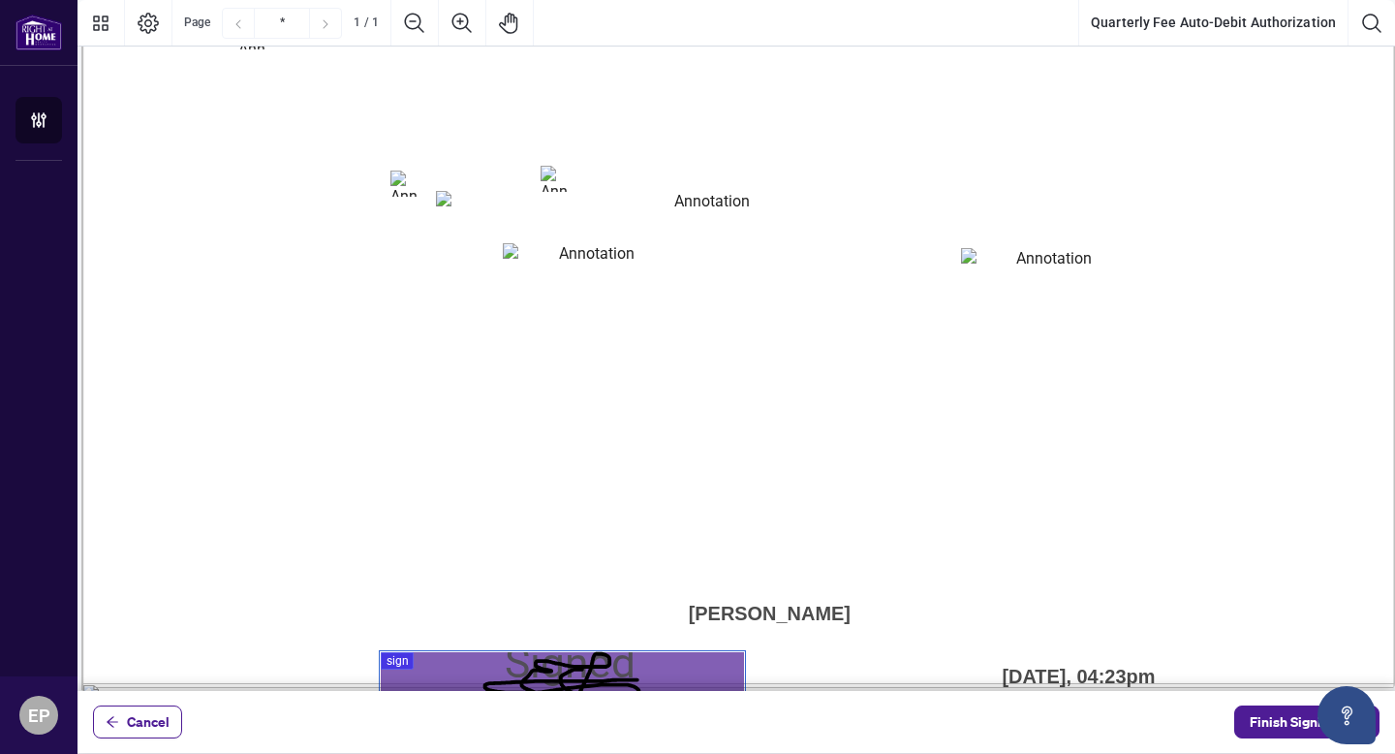
click at [648, 227] on textarea "01K36GRECTYDKKYE32RXCT1TE0" at bounding box center [704, 216] width 537 height 51
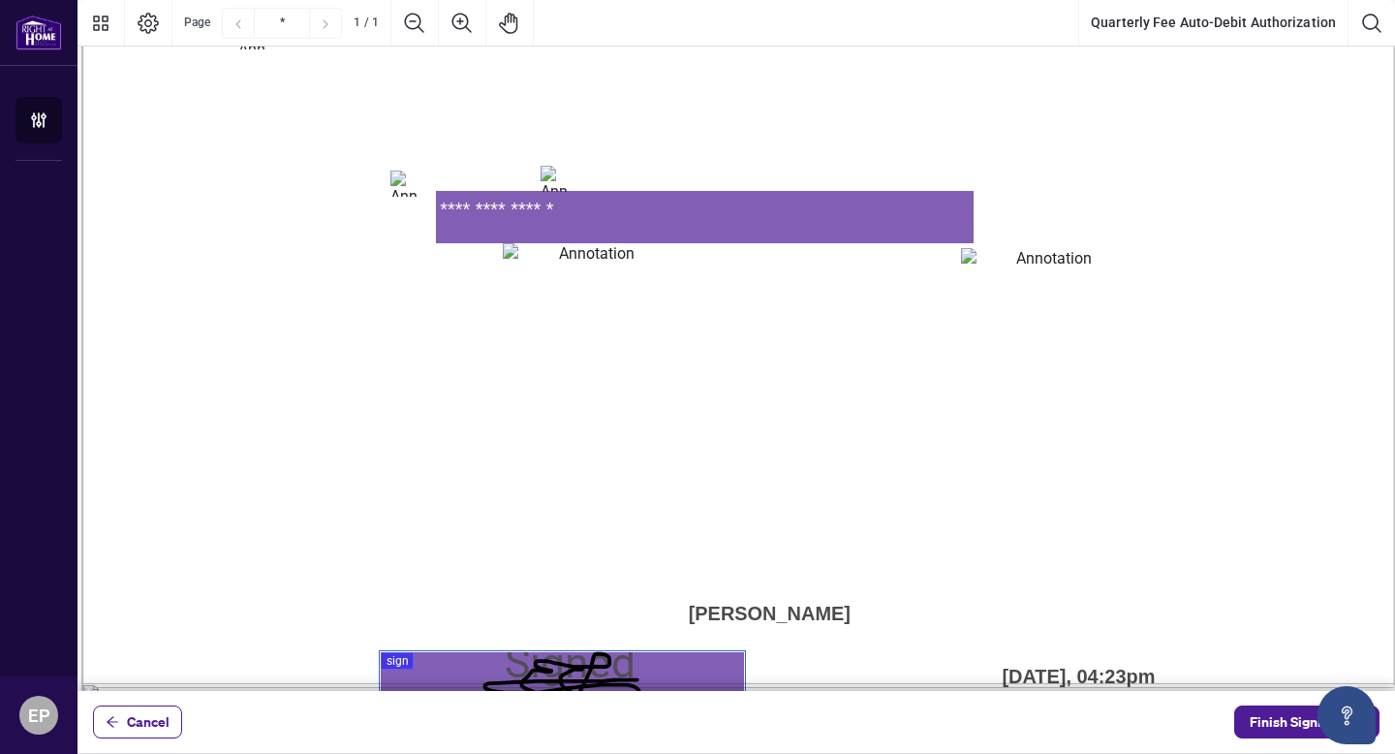
type textarea "**********"
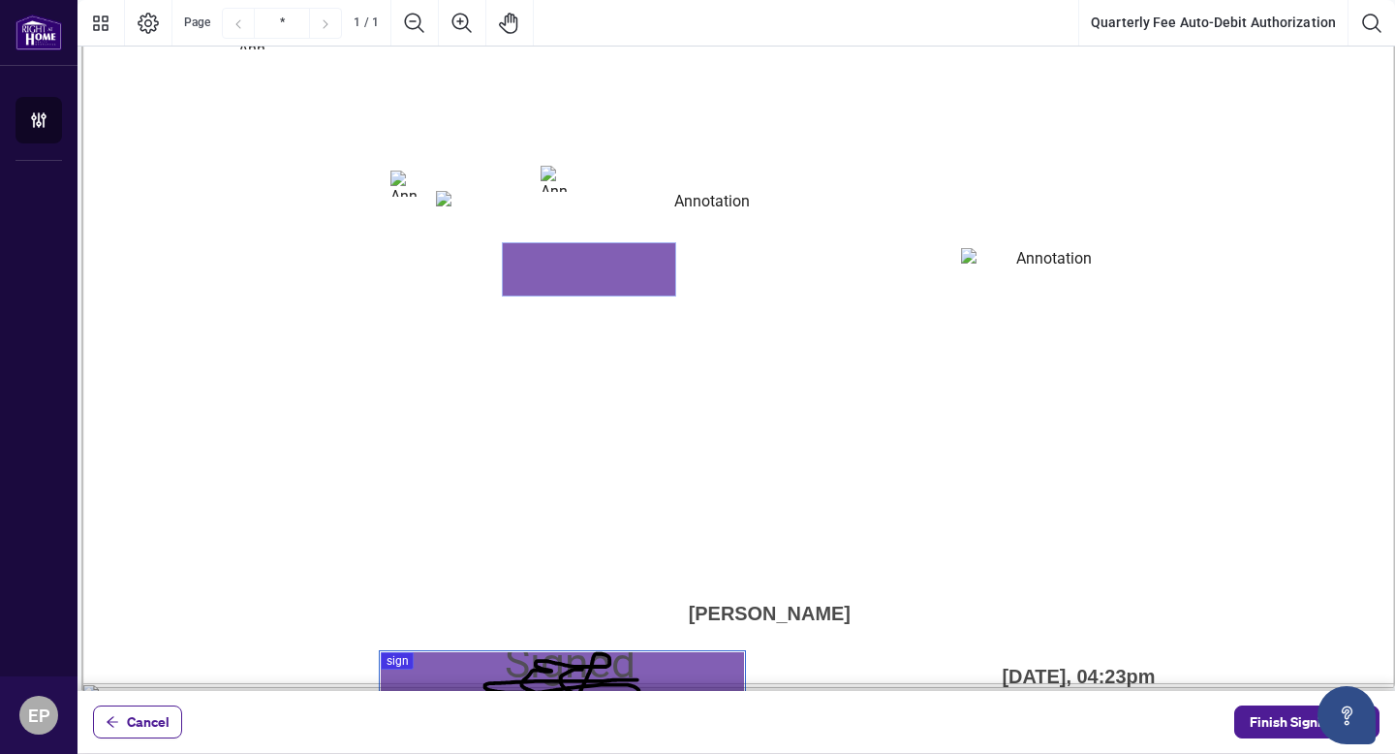
click at [572, 267] on textarea "01K36GRK5SZKTK0ESK0Q946DRR" at bounding box center [589, 269] width 172 height 52
type textarea "*****"
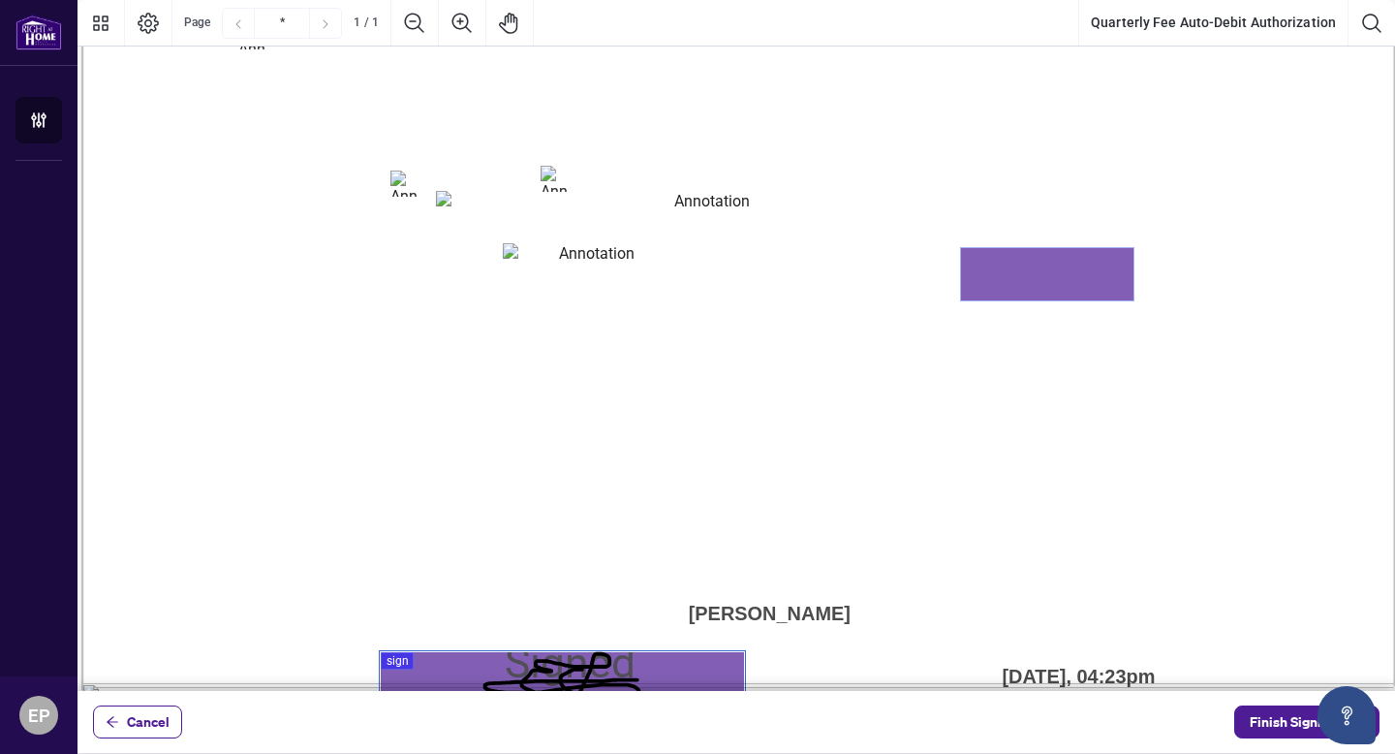
click at [1001, 276] on textarea "01K36GRN32BMD8GHG3J49QNF7E" at bounding box center [1047, 274] width 172 height 52
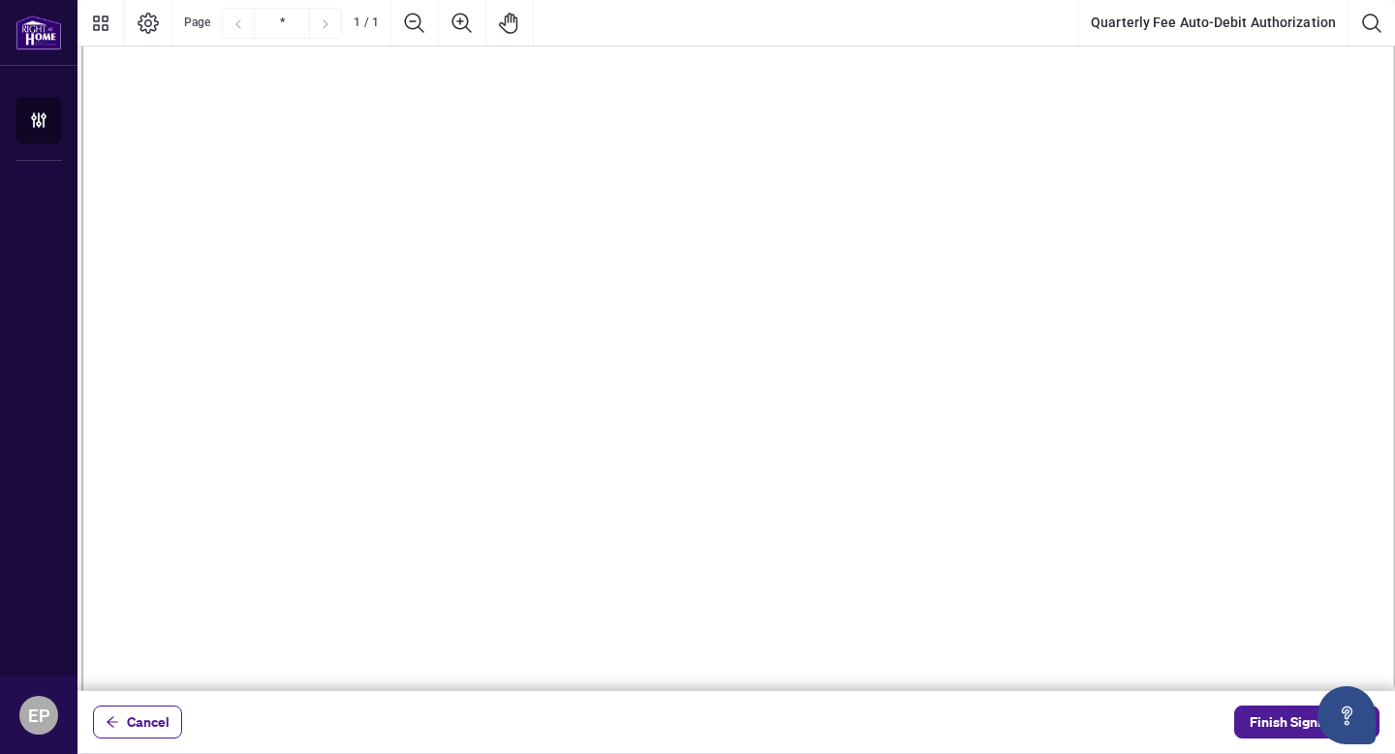
scroll to position [65, 16]
type textarea "***"
click at [145, 717] on span "Cancel" at bounding box center [148, 721] width 43 height 31
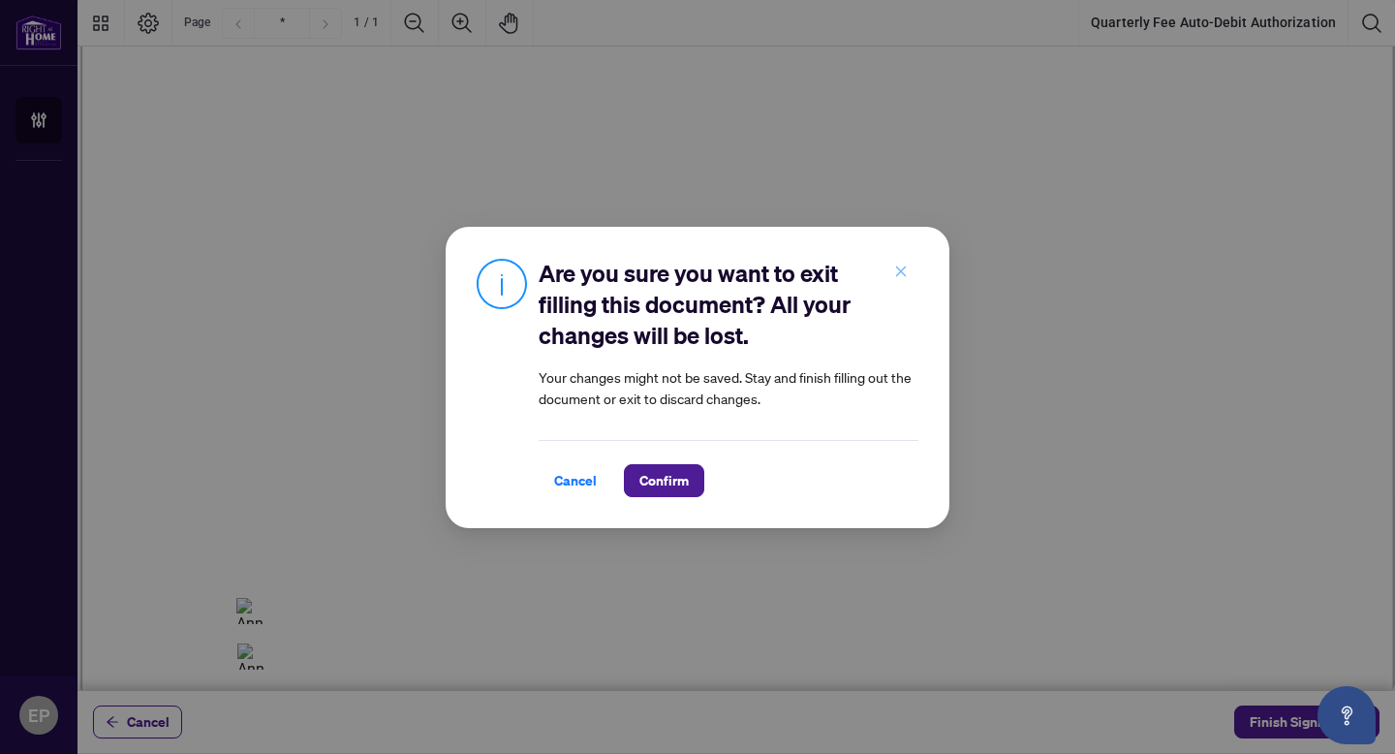
click at [899, 268] on icon "close" at bounding box center [901, 272] width 14 height 14
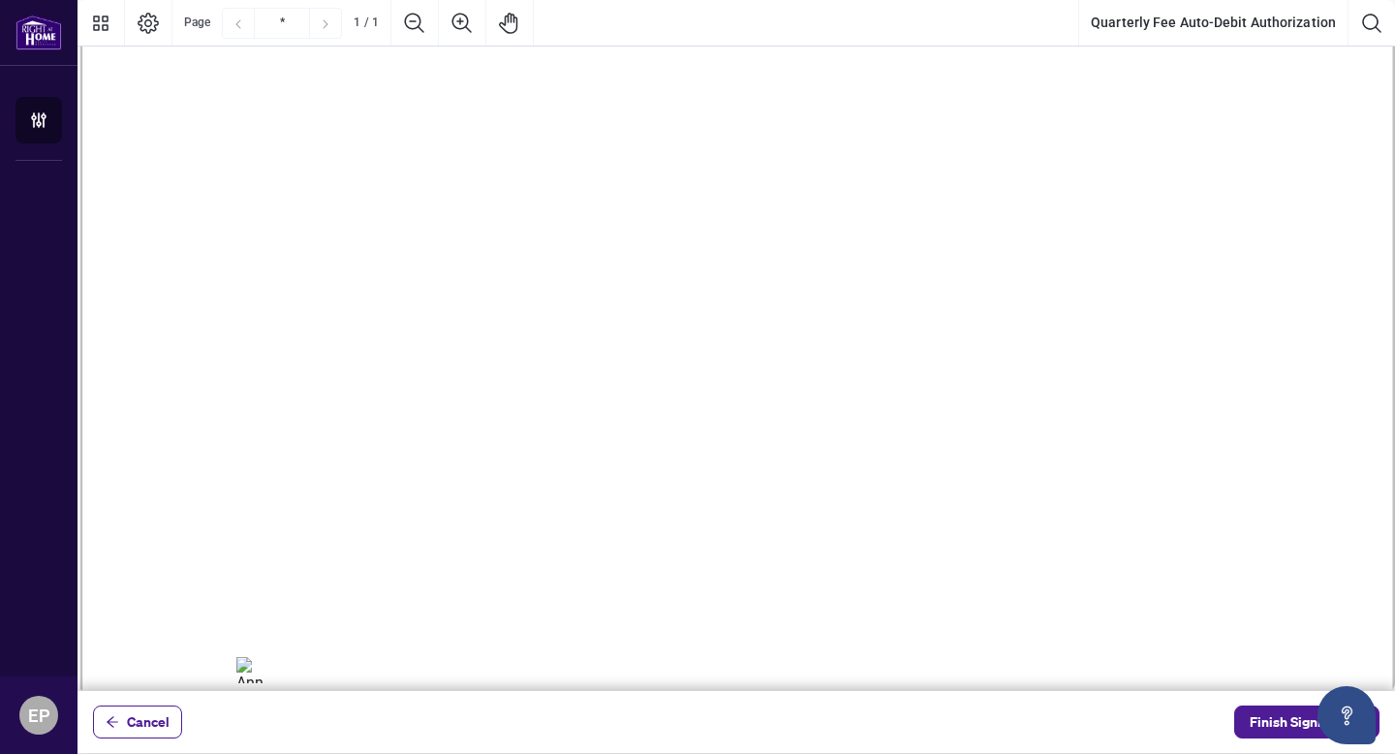
scroll to position [203, 16]
click at [156, 712] on span "Cancel" at bounding box center [148, 721] width 43 height 31
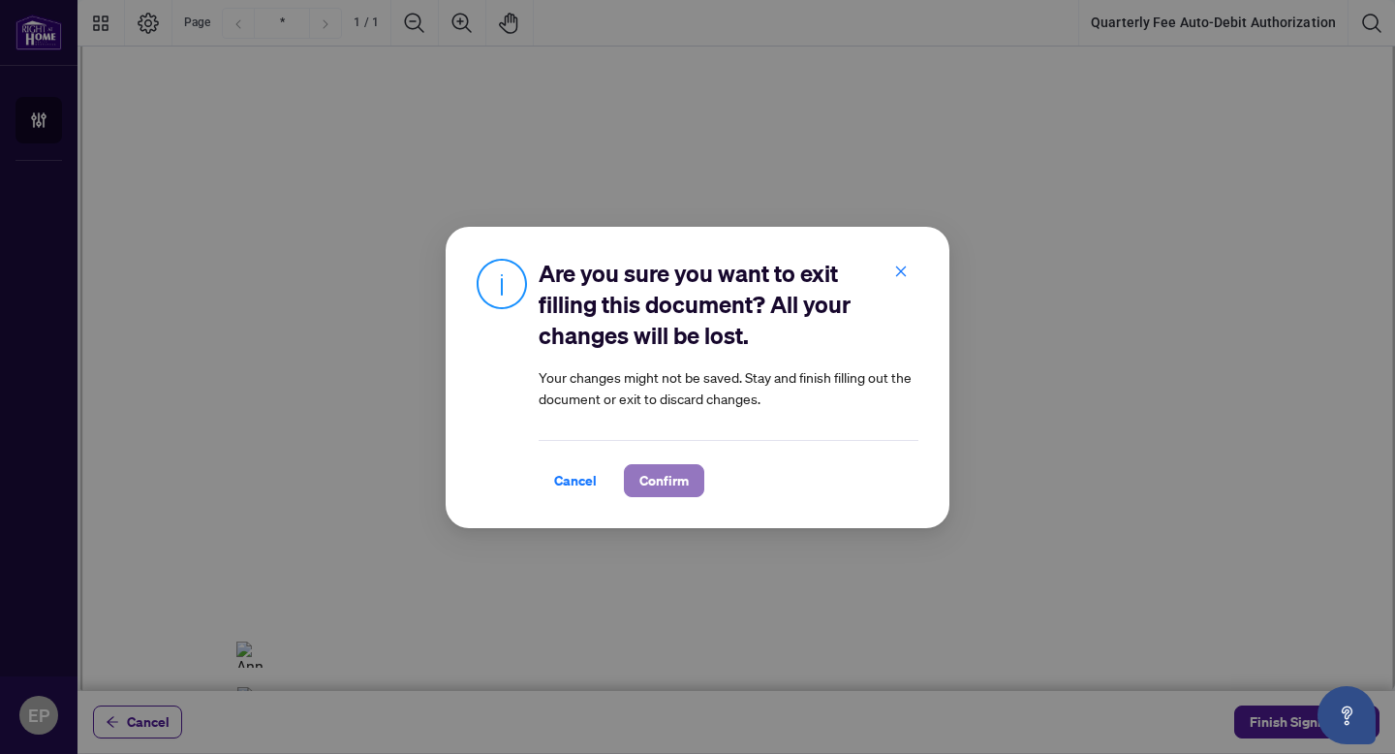
click at [656, 478] on span "Confirm" at bounding box center [664, 480] width 49 height 31
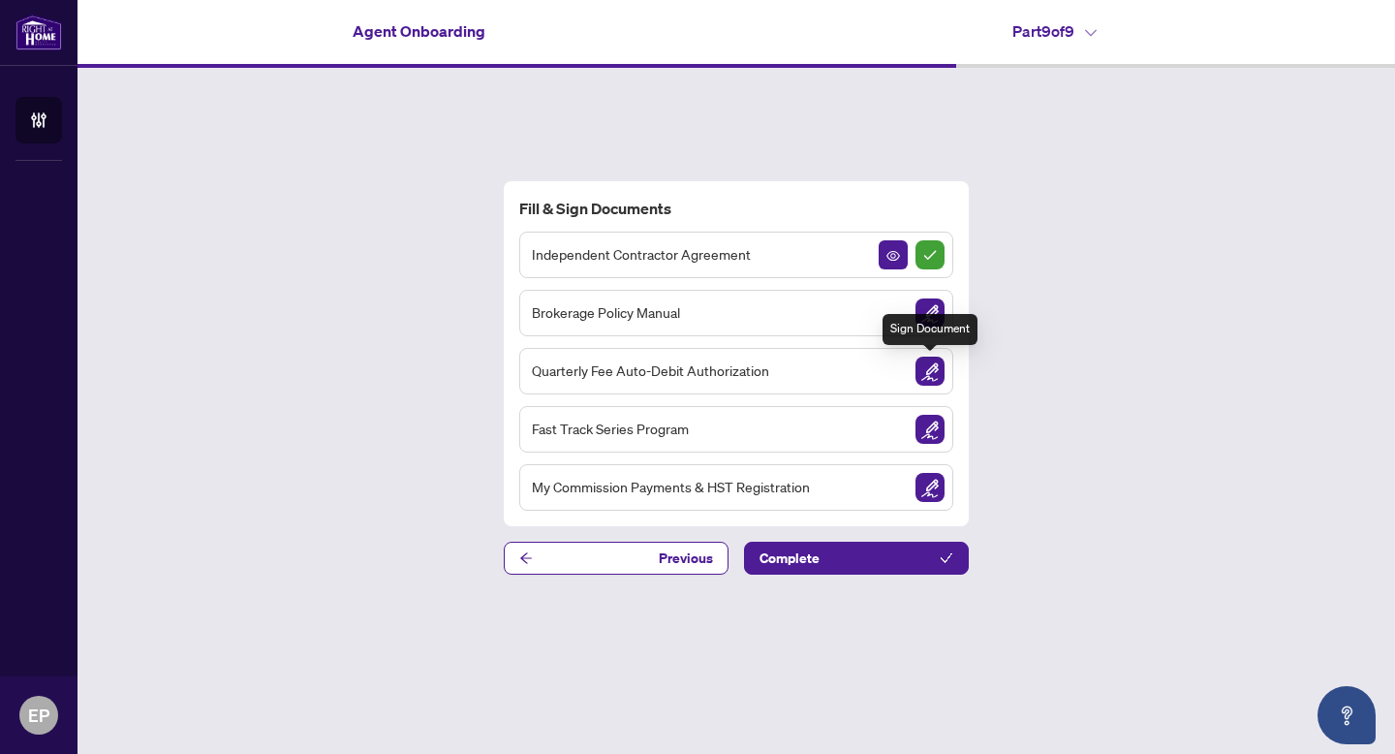
click at [929, 364] on img "Sign Document" at bounding box center [930, 371] width 29 height 29
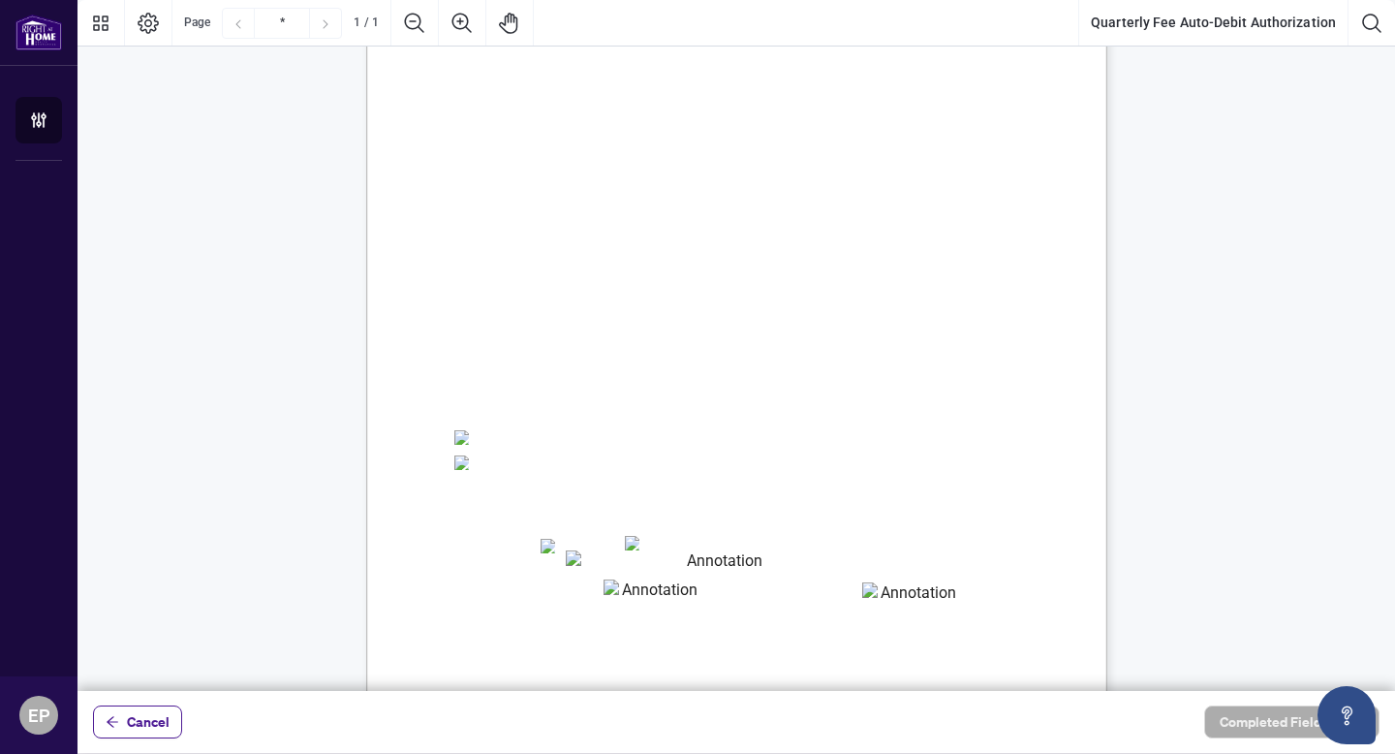
scroll to position [90, 0]
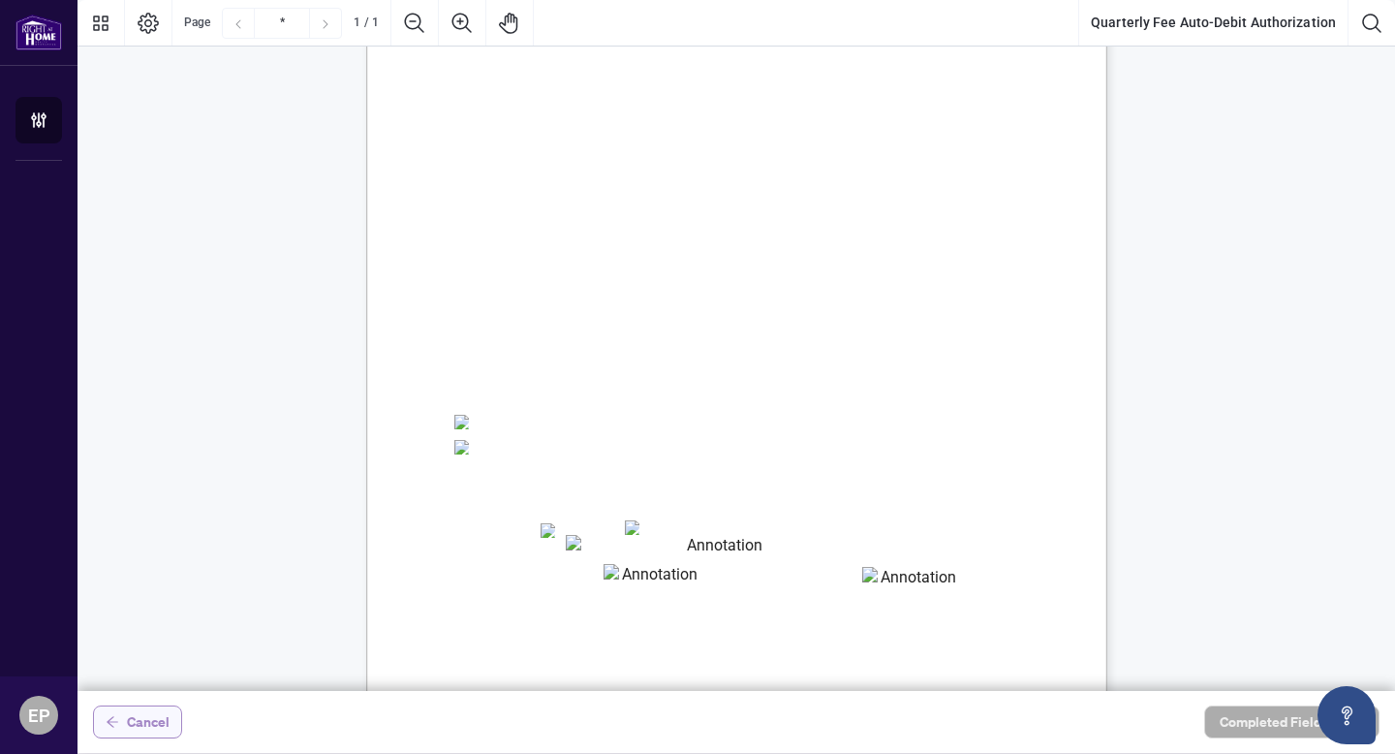
click at [147, 735] on span "Cancel" at bounding box center [148, 721] width 43 height 31
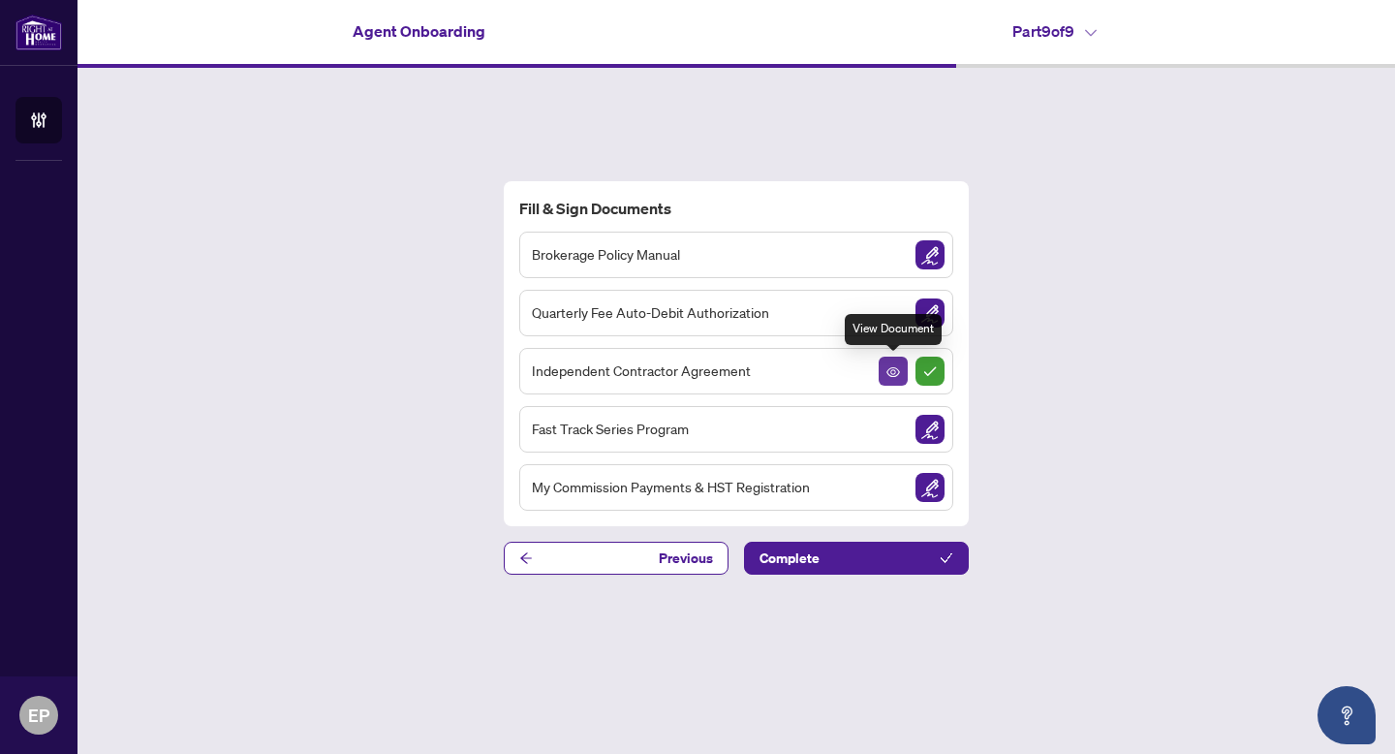
click at [889, 377] on icon "View Document" at bounding box center [894, 372] width 14 height 14
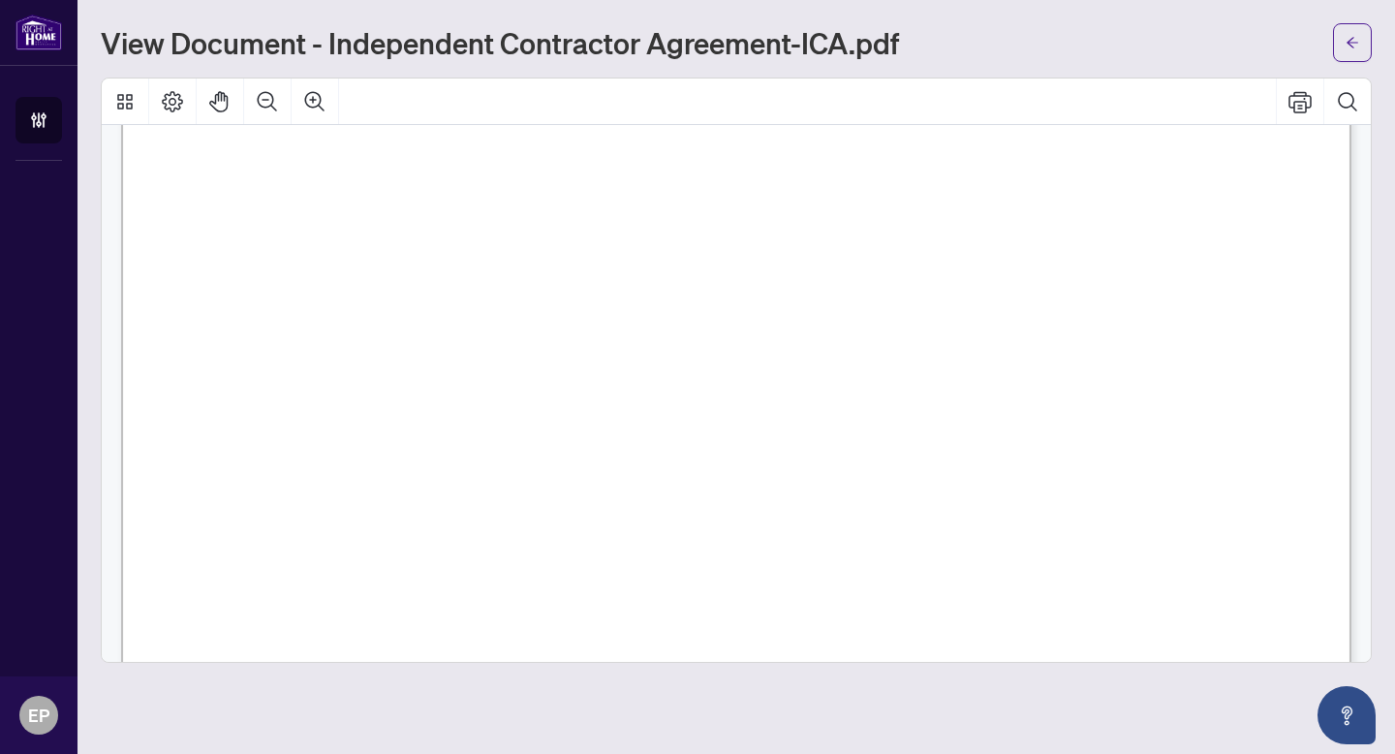
scroll to position [8868, 0]
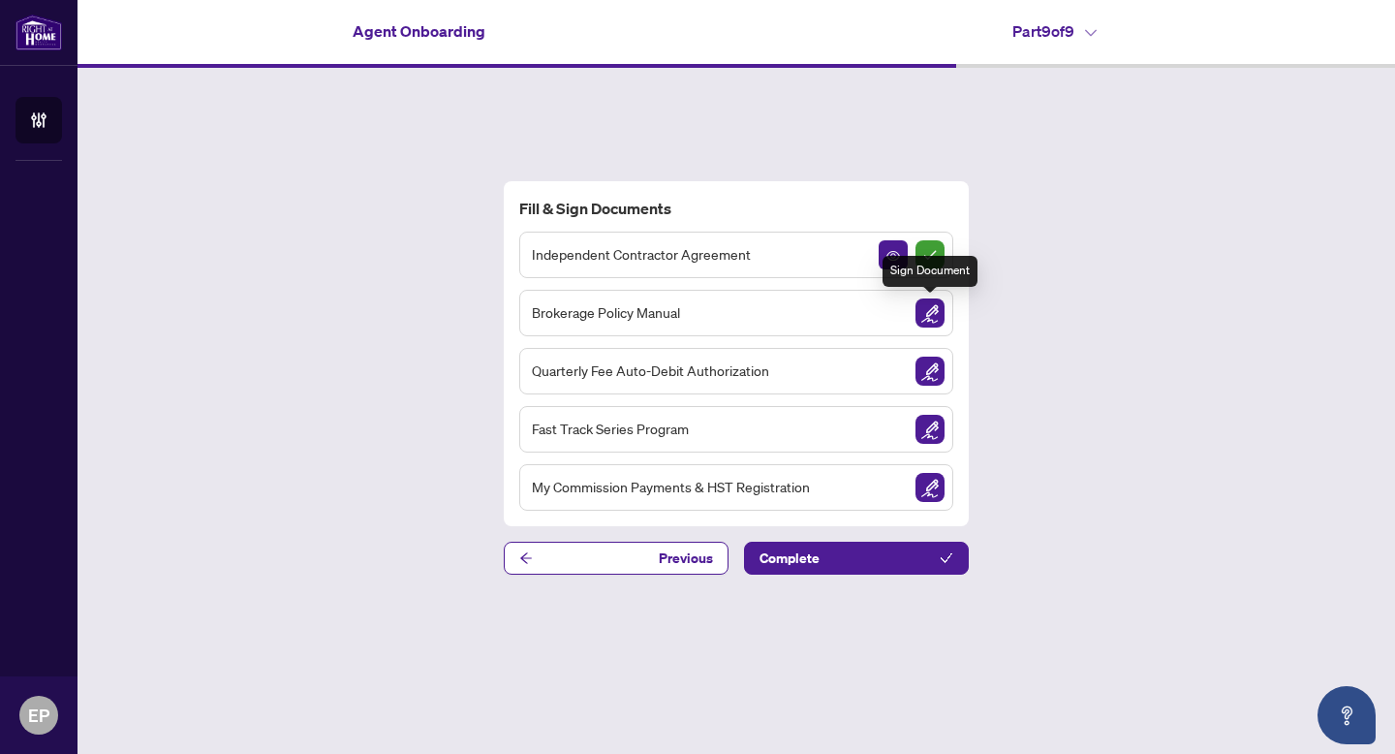
click at [931, 300] on img "Sign Document" at bounding box center [930, 312] width 29 height 29
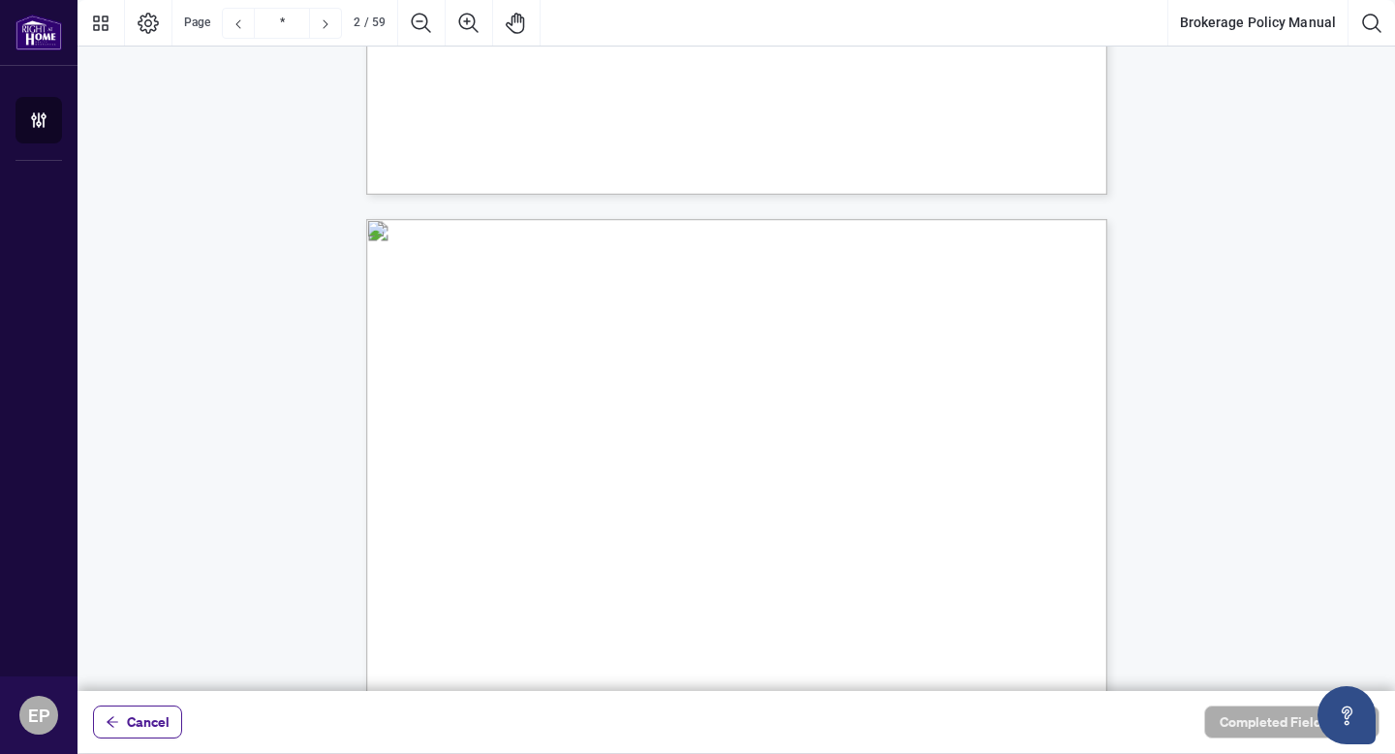
scroll to position [841, 0]
type input "*"
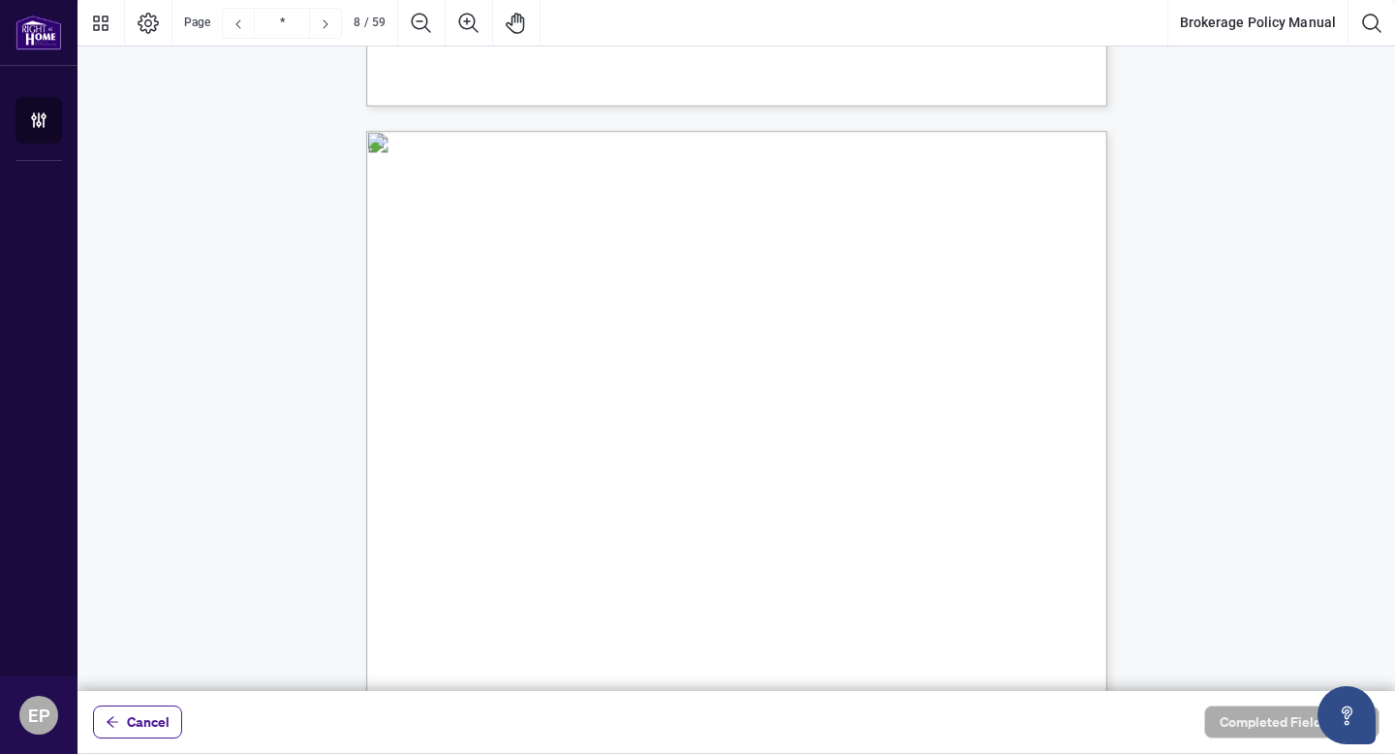
scroll to position [6829, 0]
click at [151, 734] on span "Cancel" at bounding box center [148, 721] width 43 height 31
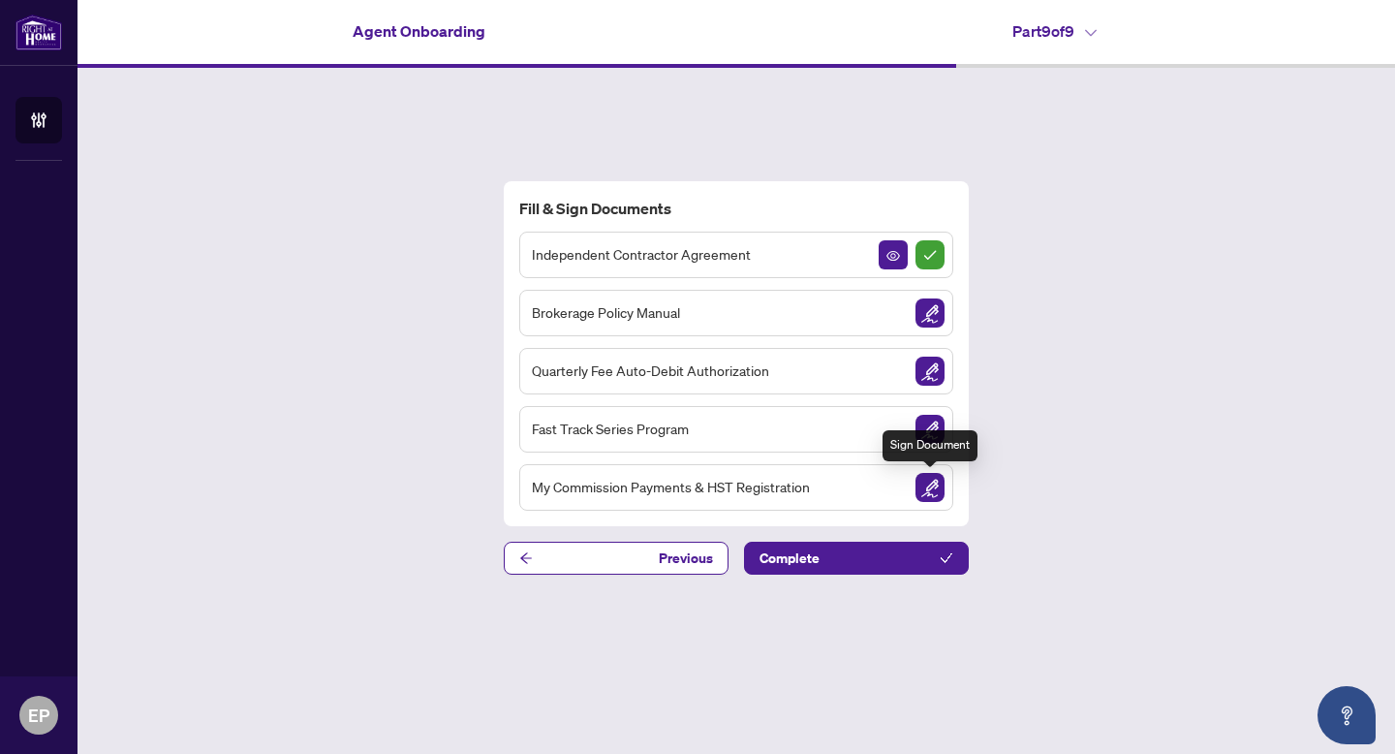
click at [929, 483] on img "Sign Document" at bounding box center [930, 487] width 29 height 29
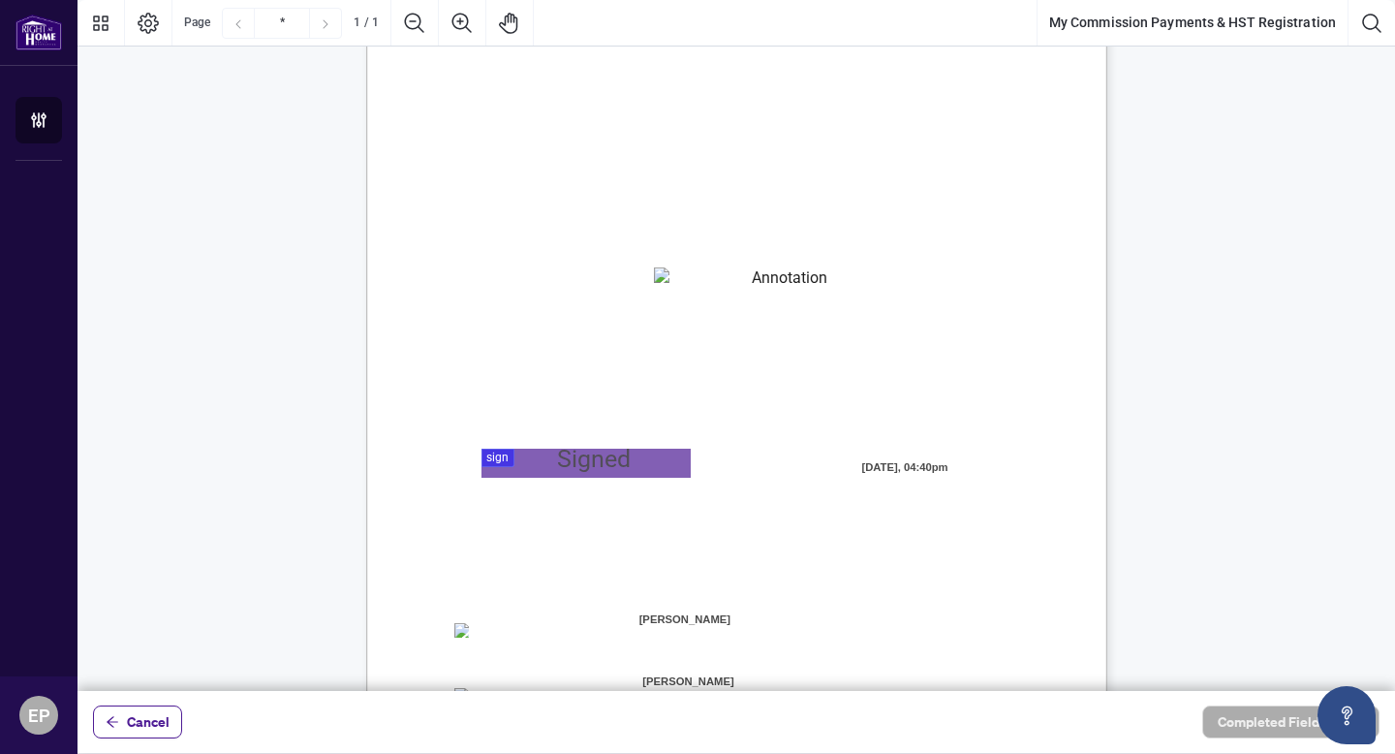
scroll to position [99, 0]
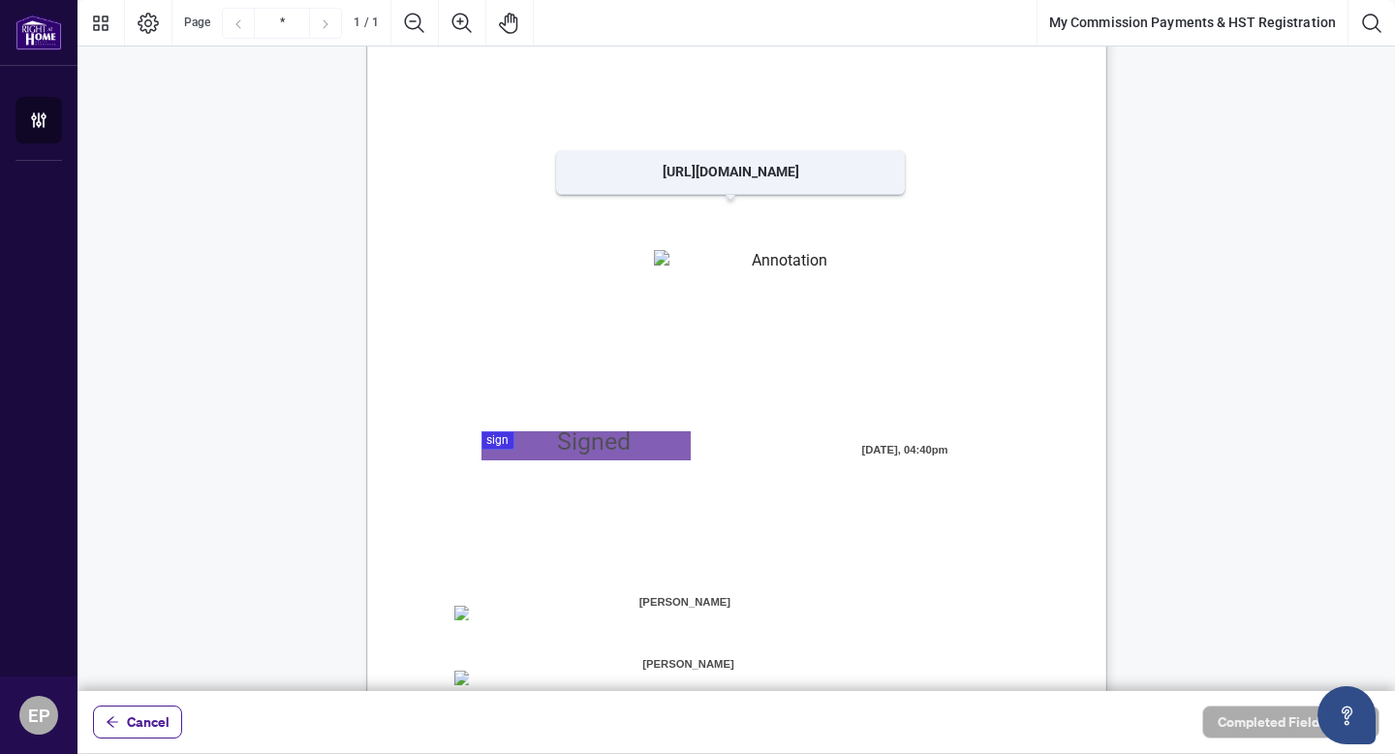
drag, startPoint x: 804, startPoint y: 227, endPoint x: 660, endPoint y: 243, distance: 145.3
click at [660, 243] on div "Page 1" at bounding box center [736, 446] width 741 height 959
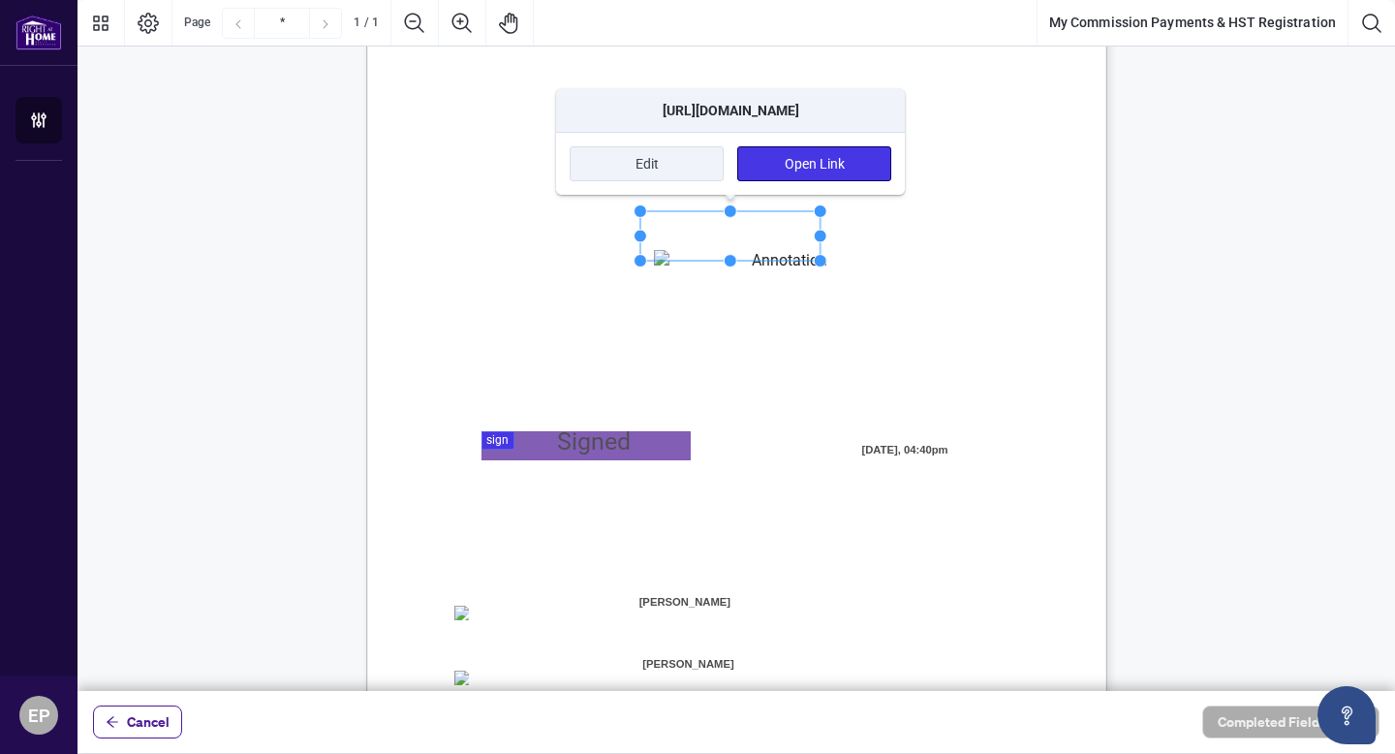
click at [791, 159] on button "Open Link" at bounding box center [814, 163] width 154 height 35
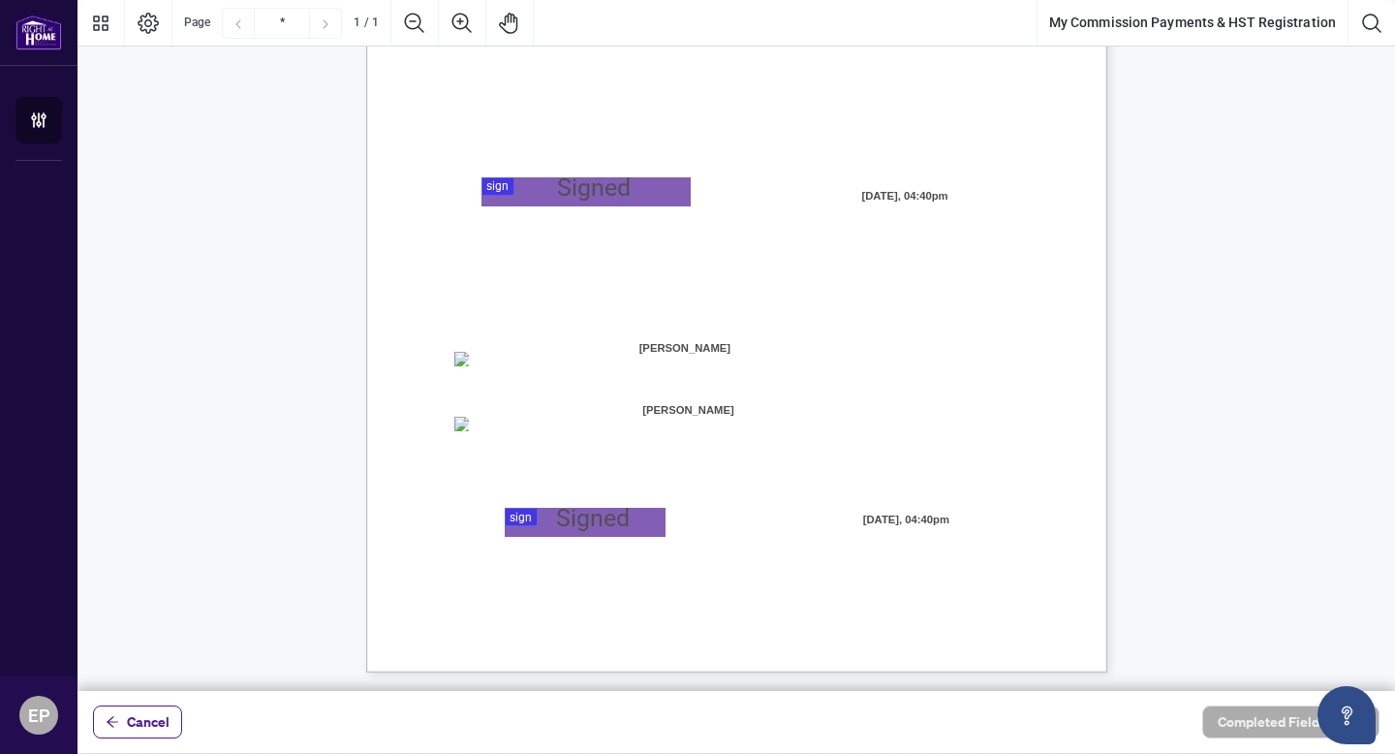
scroll to position [354, 0]
click at [134, 712] on span "Cancel" at bounding box center [148, 721] width 43 height 31
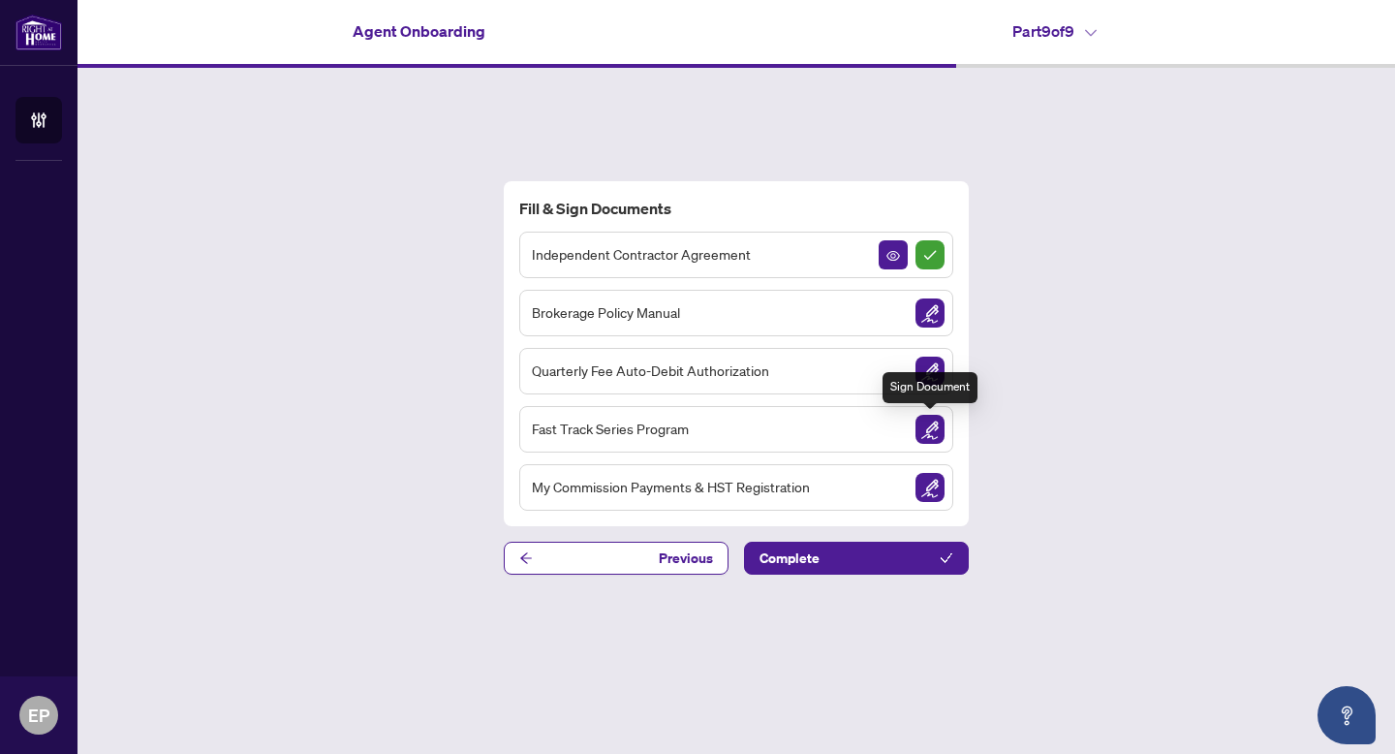
click at [931, 424] on img "Sign Document" at bounding box center [930, 429] width 29 height 29
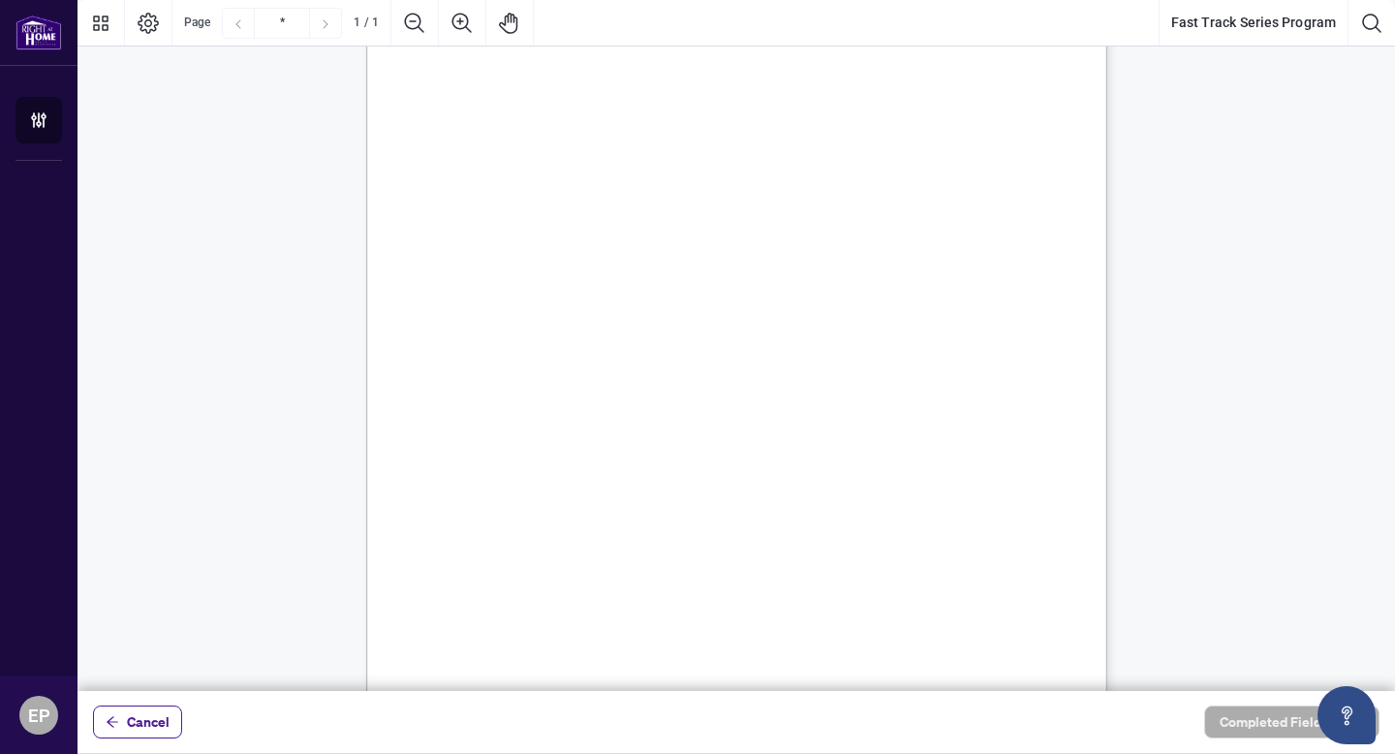
scroll to position [133, 0]
